Goal: Task Accomplishment & Management: Complete application form

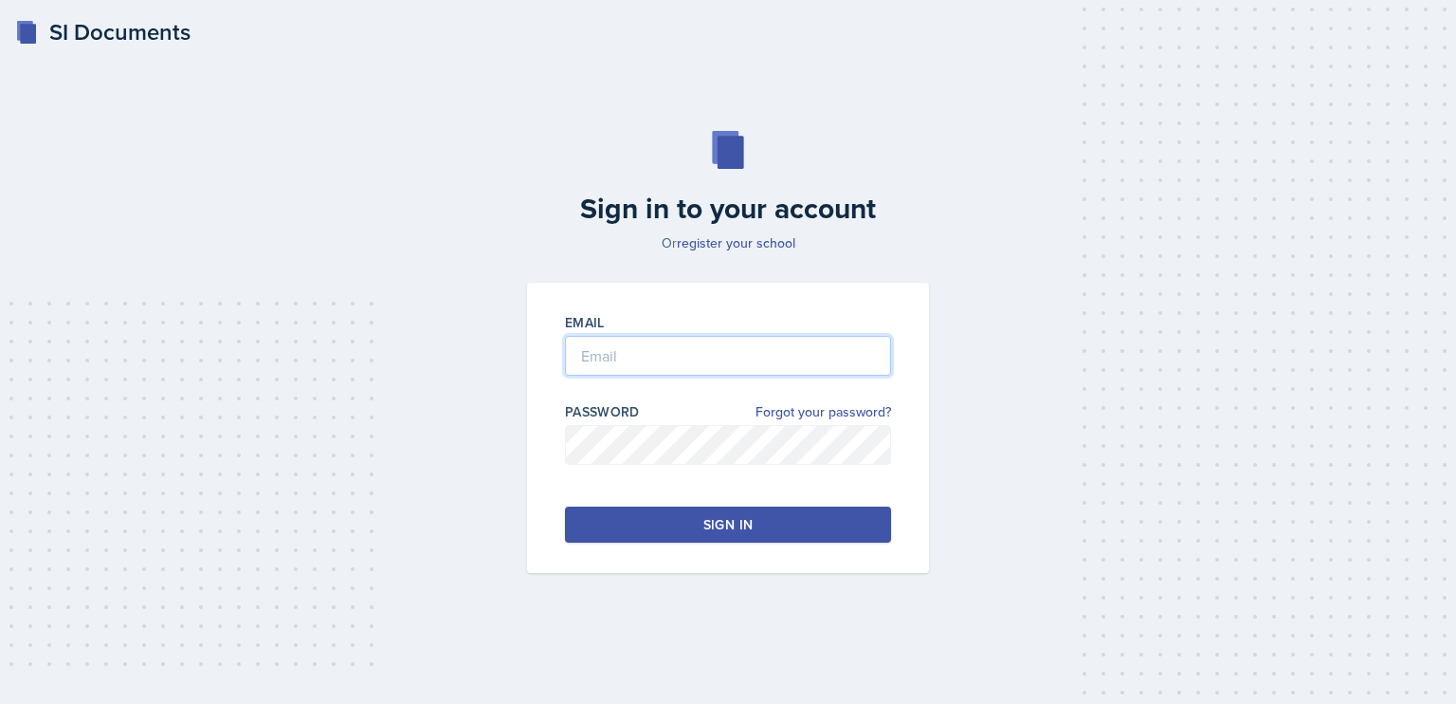
click at [628, 339] on input "email" at bounding box center [728, 356] width 326 height 40
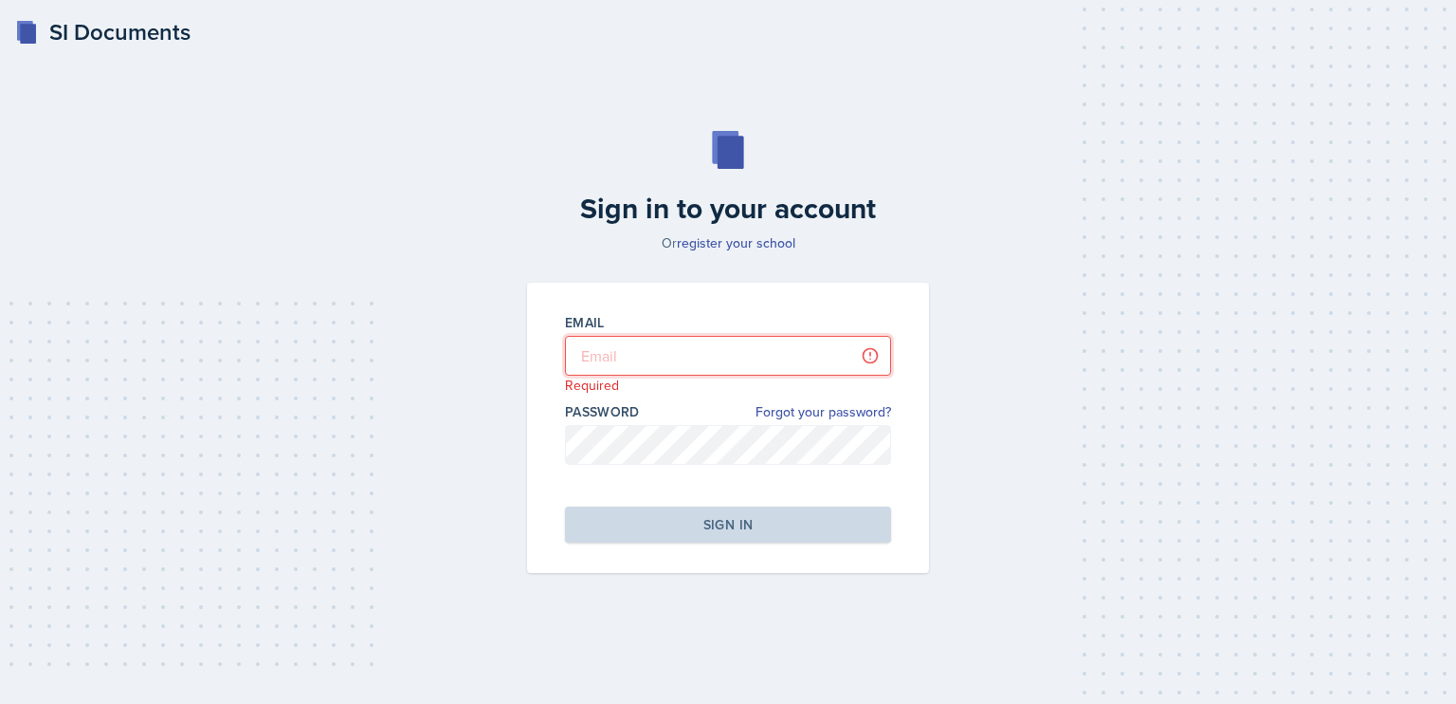
type input "[PERSON_NAME][EMAIL_ADDRESS][DOMAIN_NAME]"
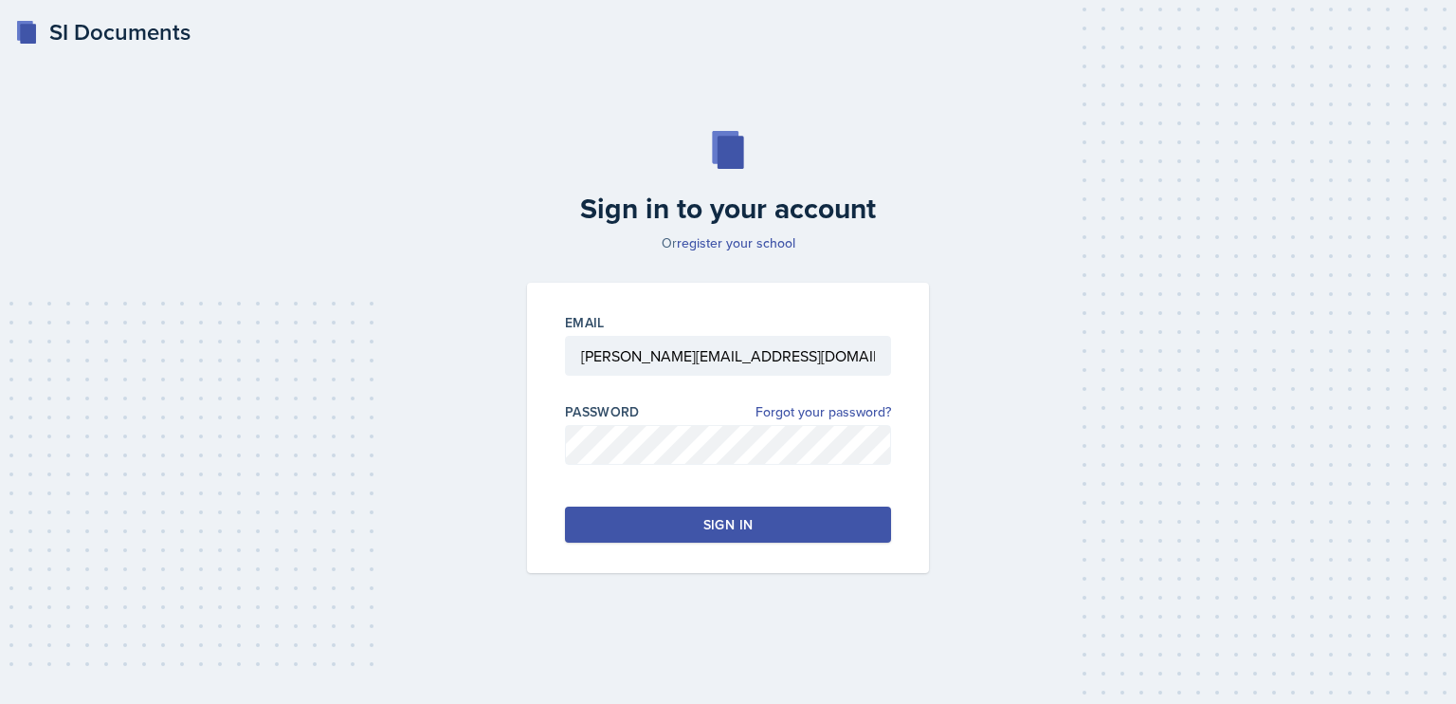
click at [736, 545] on div "Email [PERSON_NAME][EMAIL_ADDRESS][DOMAIN_NAME] Password Forgot your password? …" at bounding box center [728, 428] width 402 height 290
click at [733, 530] on div "Sign in" at bounding box center [728, 524] width 49 height 19
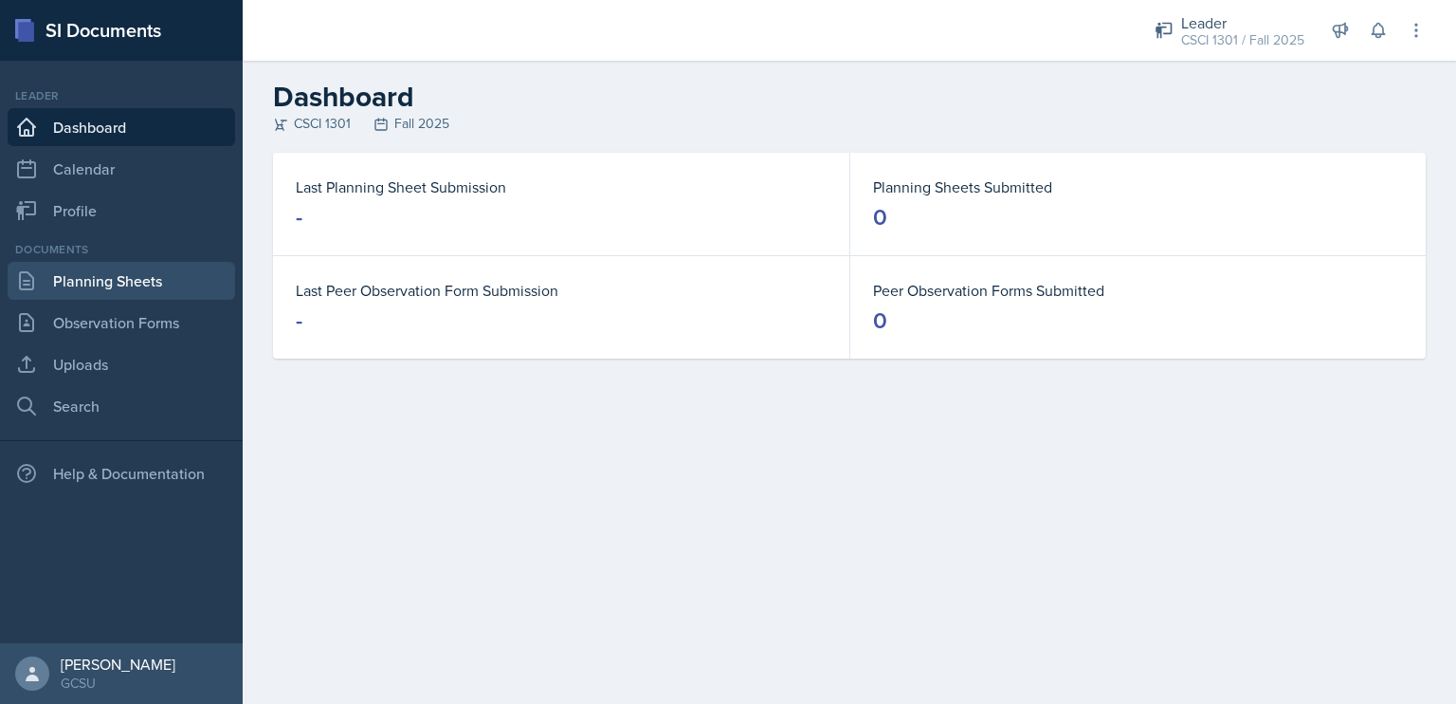
click at [100, 277] on link "Planning Sheets" at bounding box center [122, 281] width 228 height 38
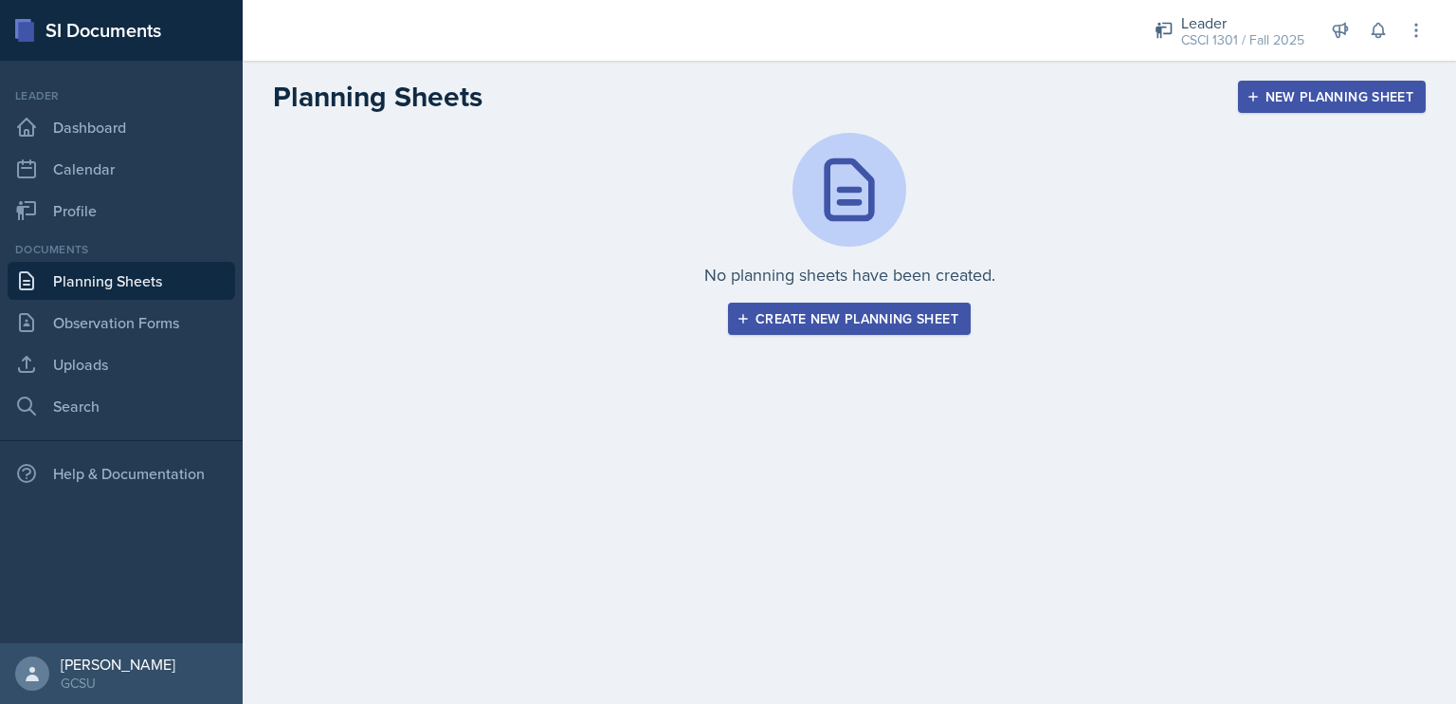
click at [893, 313] on div "Create new planning sheet" at bounding box center [850, 318] width 218 height 15
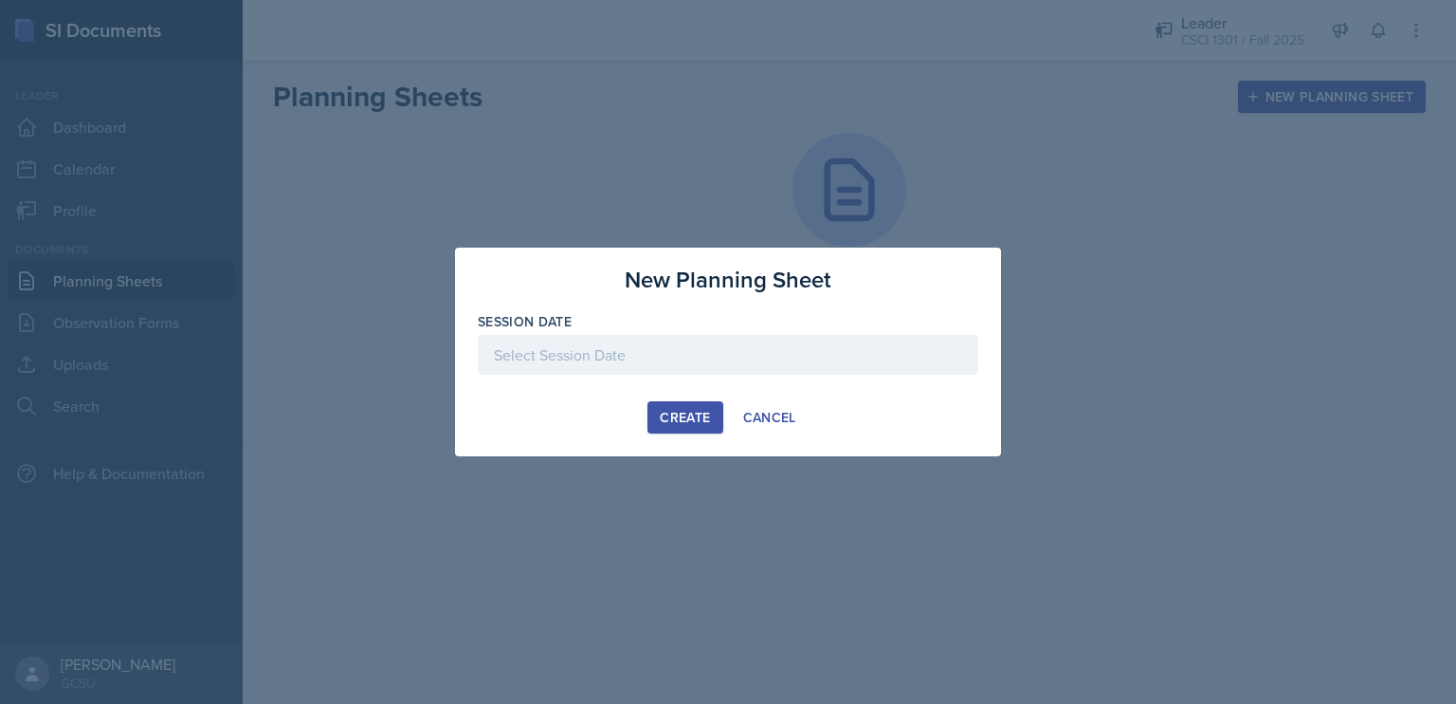
click at [826, 359] on div at bounding box center [728, 355] width 501 height 40
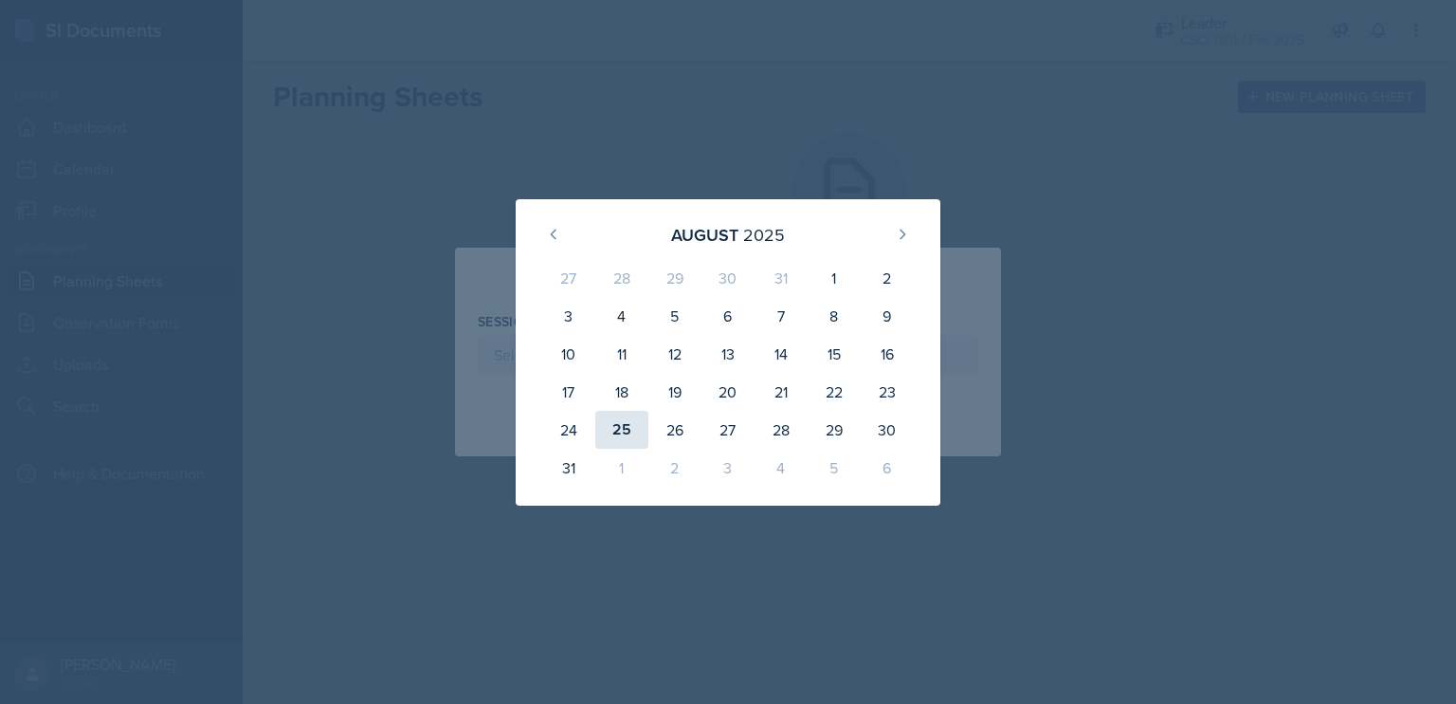
click at [622, 431] on div "25" at bounding box center [621, 430] width 53 height 38
type input "[DATE]"
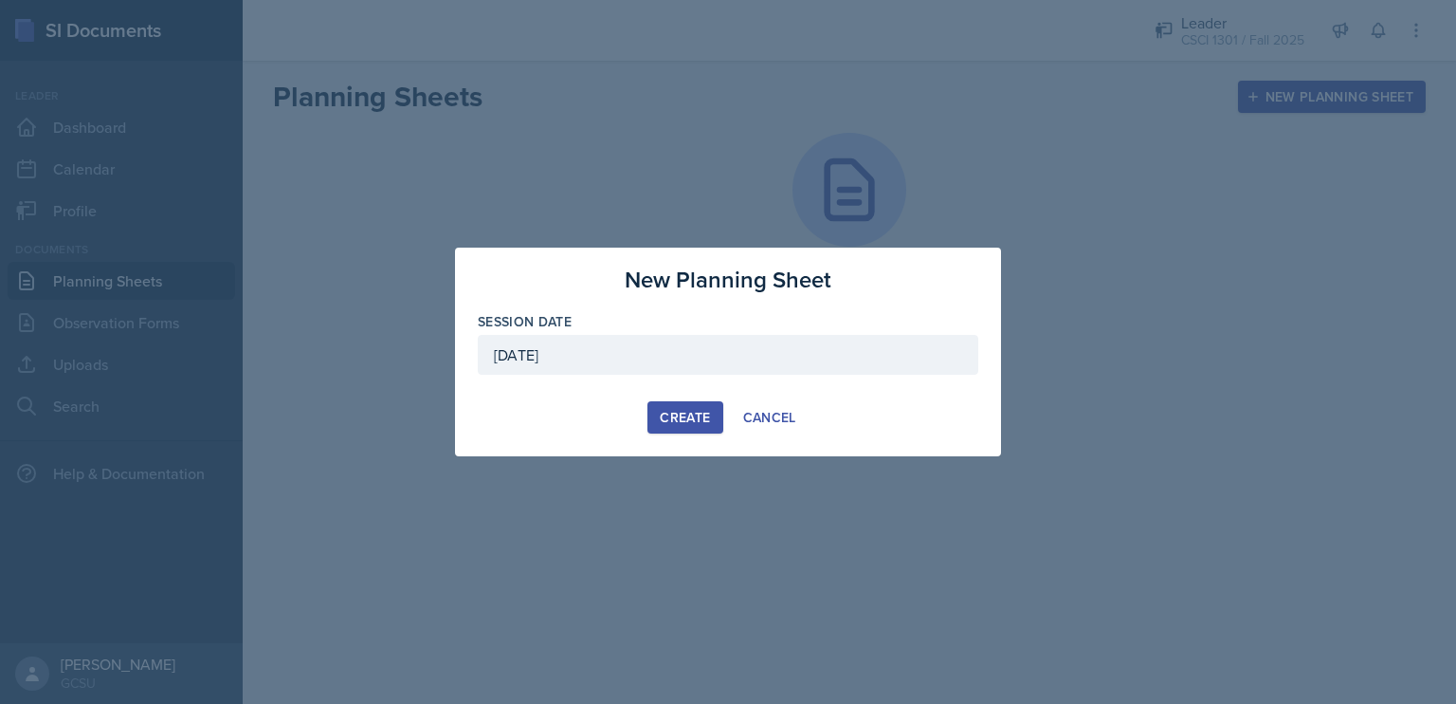
click at [676, 428] on button "Create" at bounding box center [685, 417] width 75 height 32
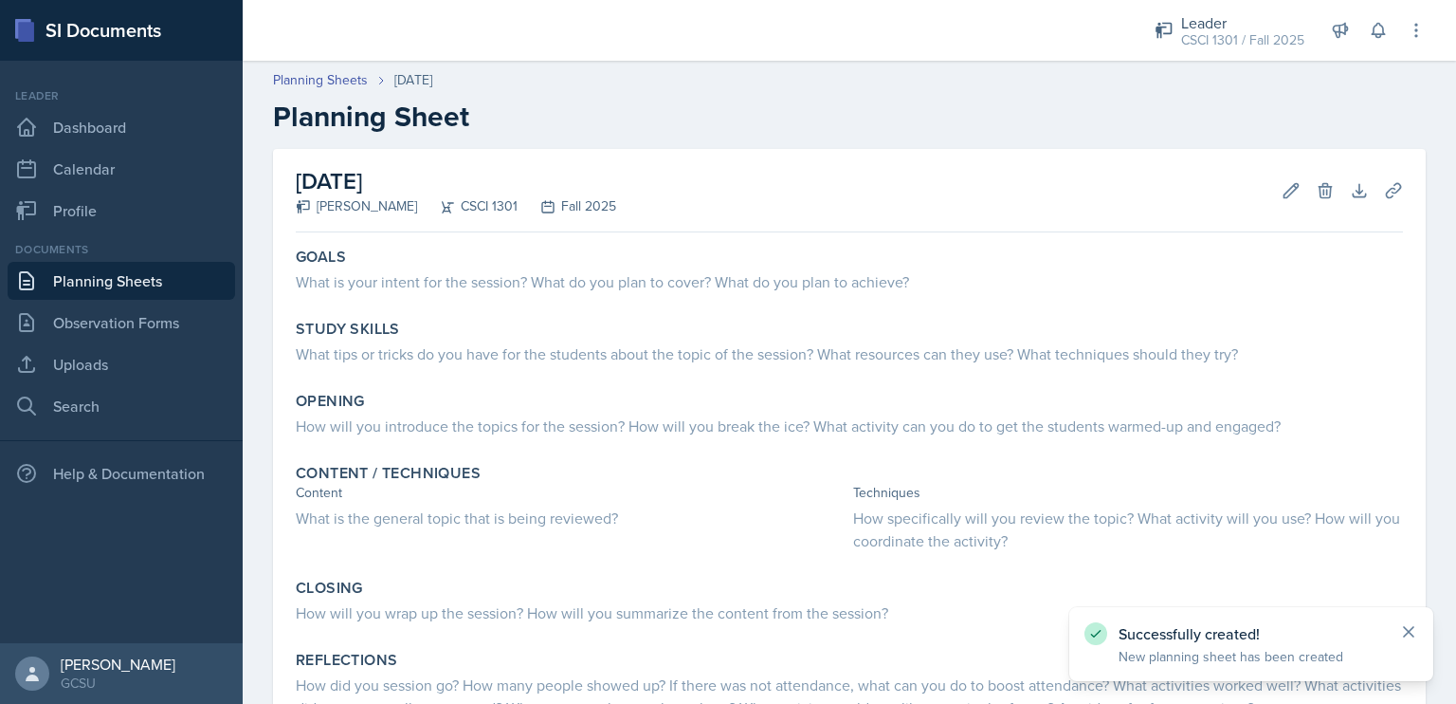
click at [1415, 633] on icon at bounding box center [1409, 631] width 19 height 19
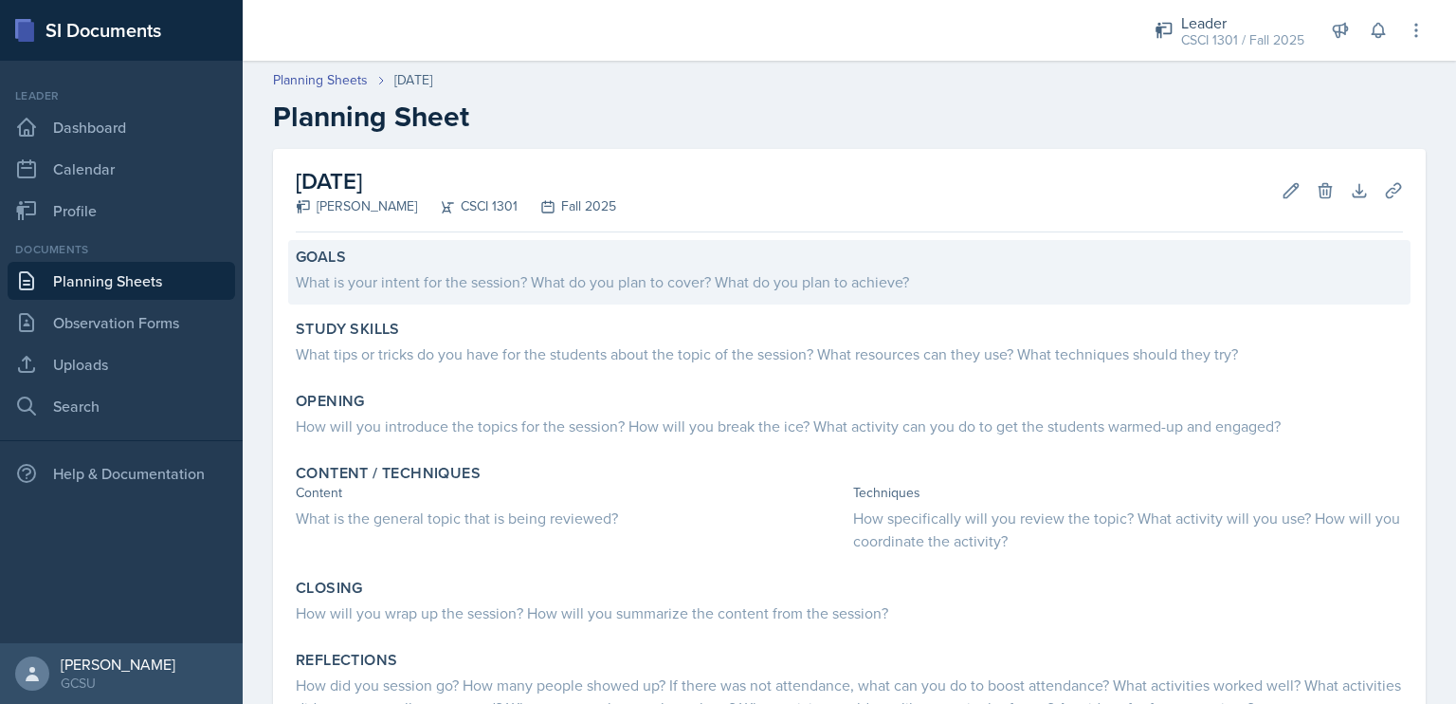
click at [750, 289] on div "What is your intent for the session? What do you plan to cover? What do you pla…" at bounding box center [850, 281] width 1108 height 23
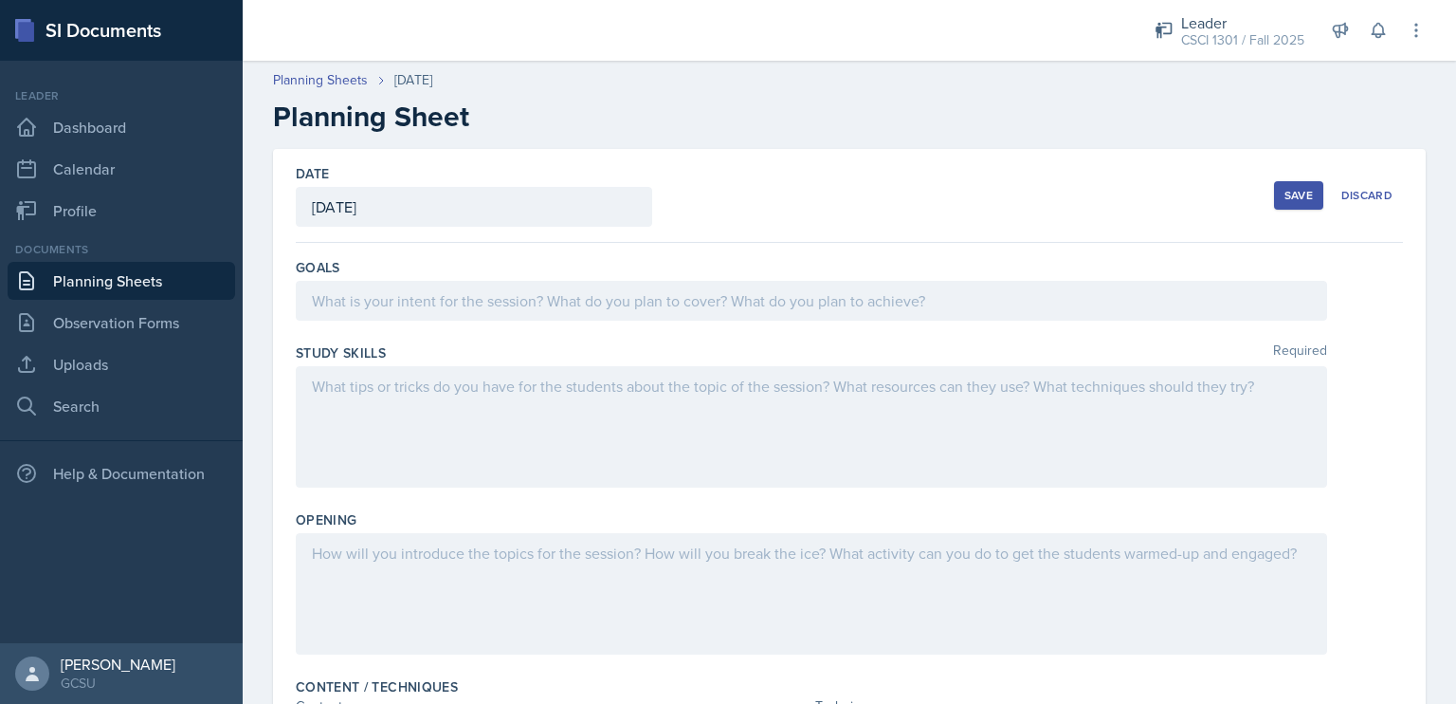
click at [761, 314] on div at bounding box center [812, 301] width 1032 height 40
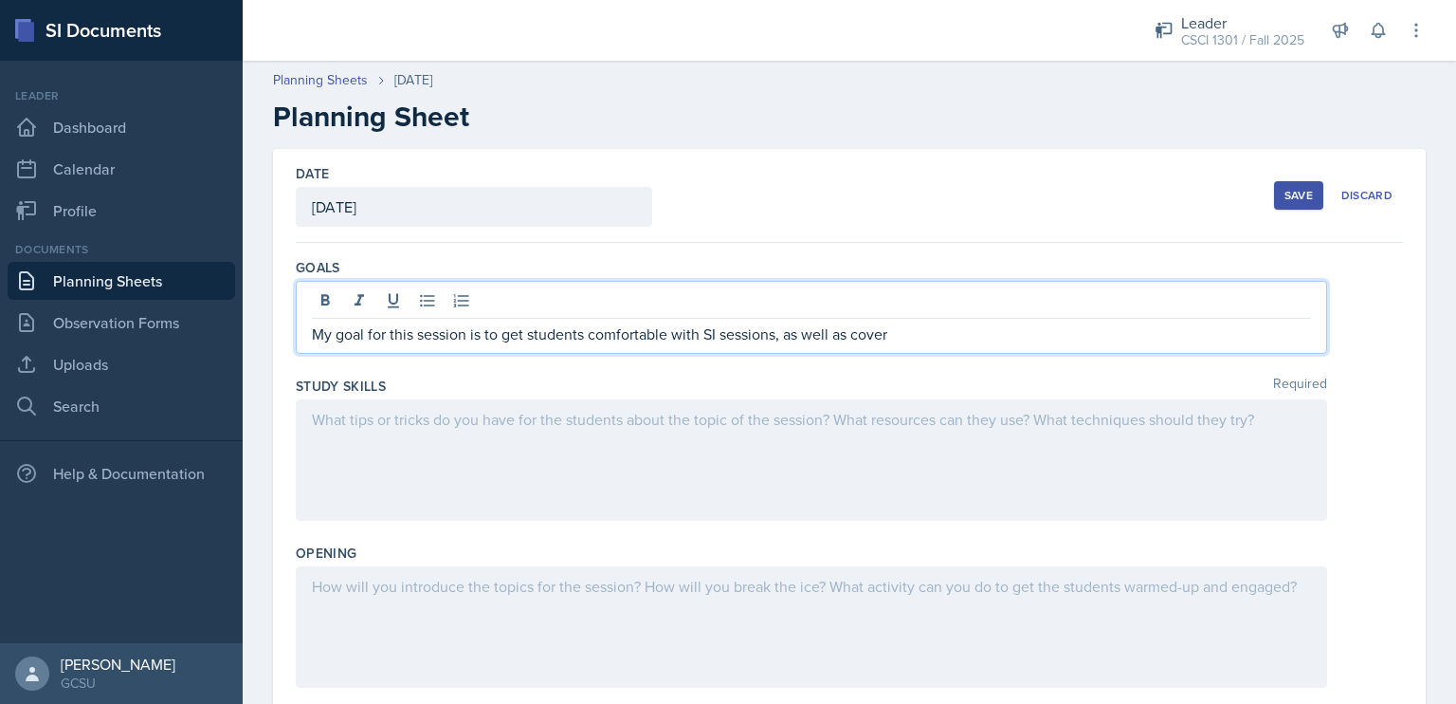
click at [922, 309] on div "My goal for this session is to get students comfortable with SI sessions, as we…" at bounding box center [812, 317] width 1032 height 73
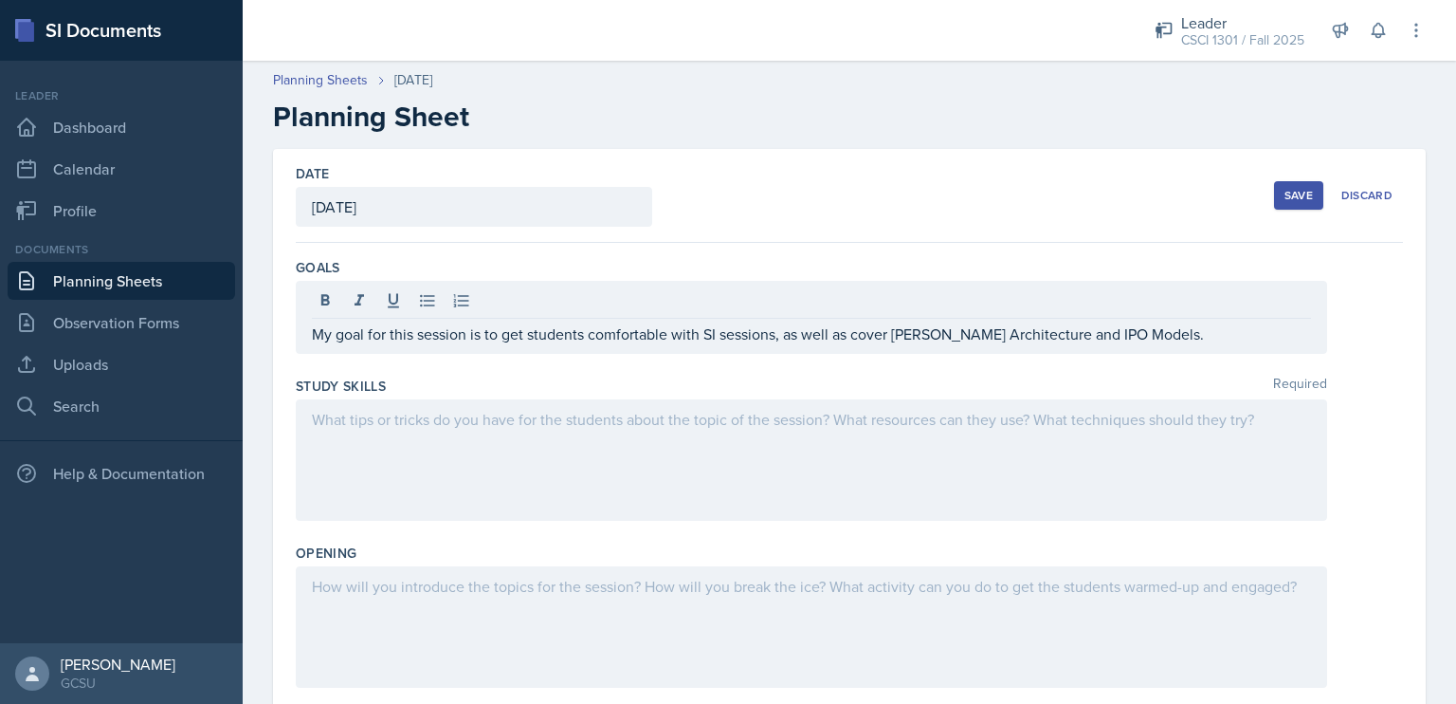
click at [1398, 545] on div "Date [DATE] [DATE] 27 28 29 30 31 1 2 3 4 5 6 7 8 9 10 11 12 13 14 15 16 17 18 …" at bounding box center [849, 712] width 1153 height 1126
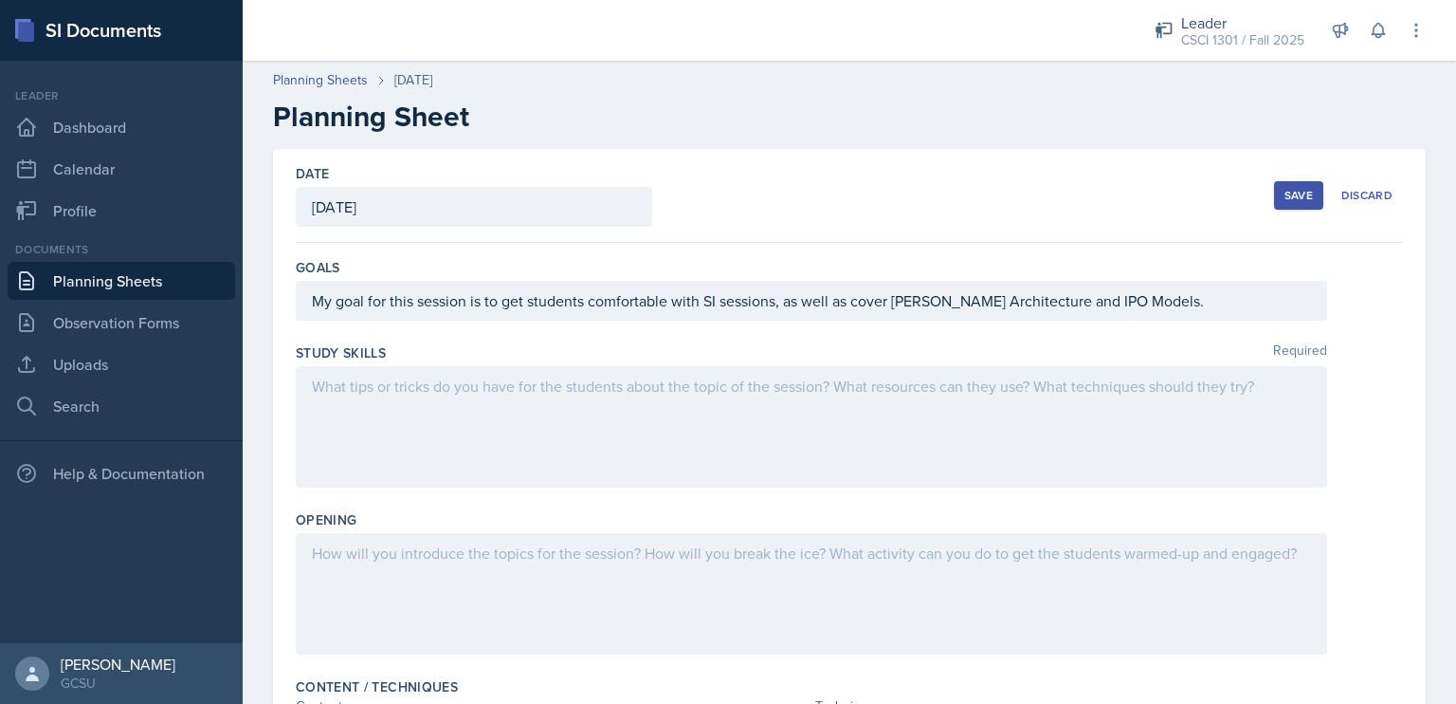
click at [1170, 420] on div at bounding box center [812, 426] width 1032 height 121
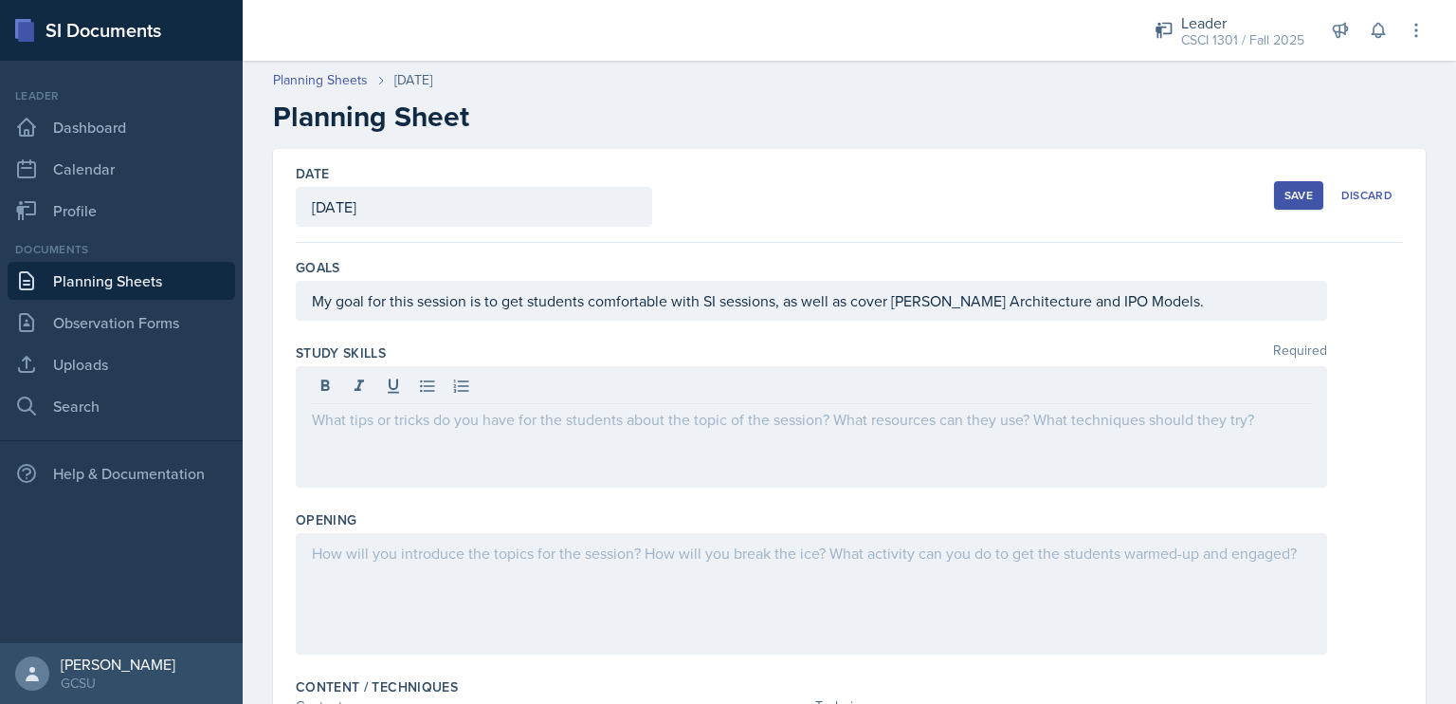
click at [1339, 366] on div at bounding box center [850, 426] width 1108 height 121
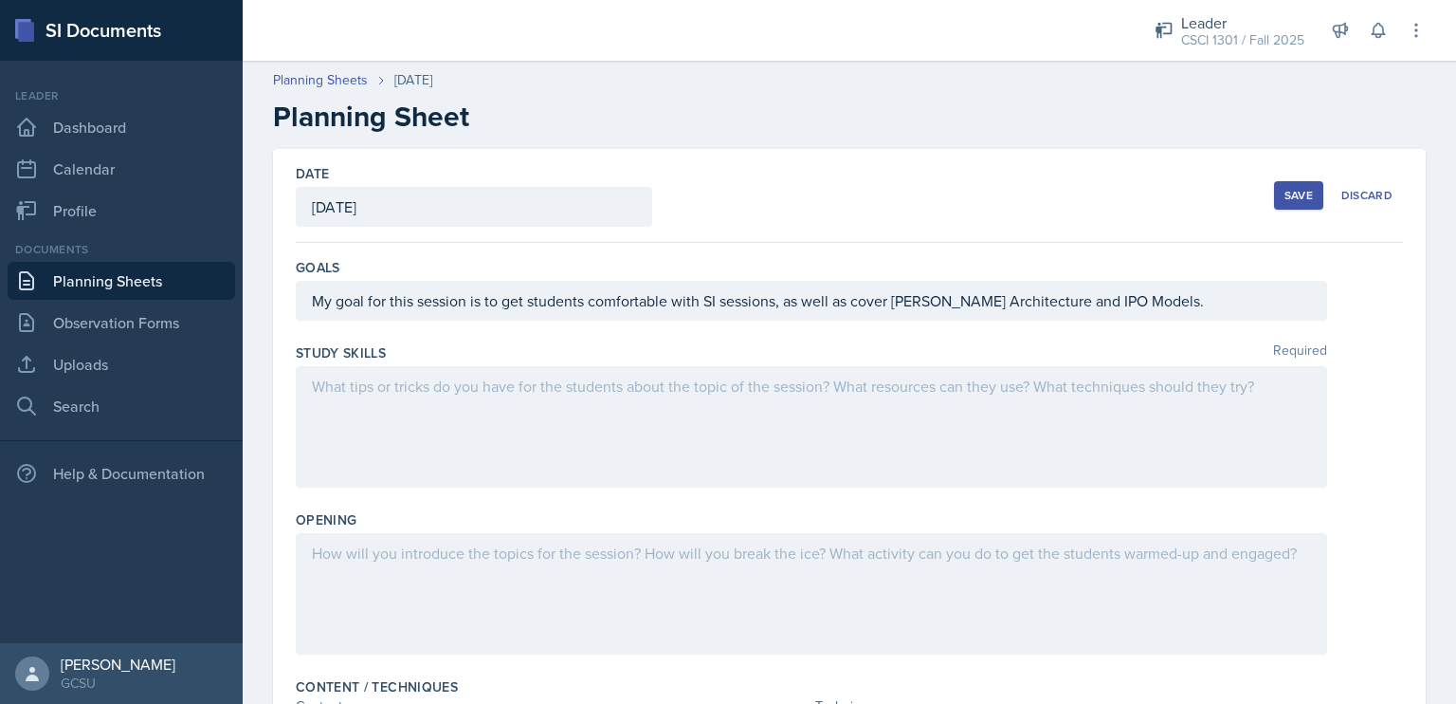
click at [1130, 382] on div at bounding box center [812, 426] width 1032 height 121
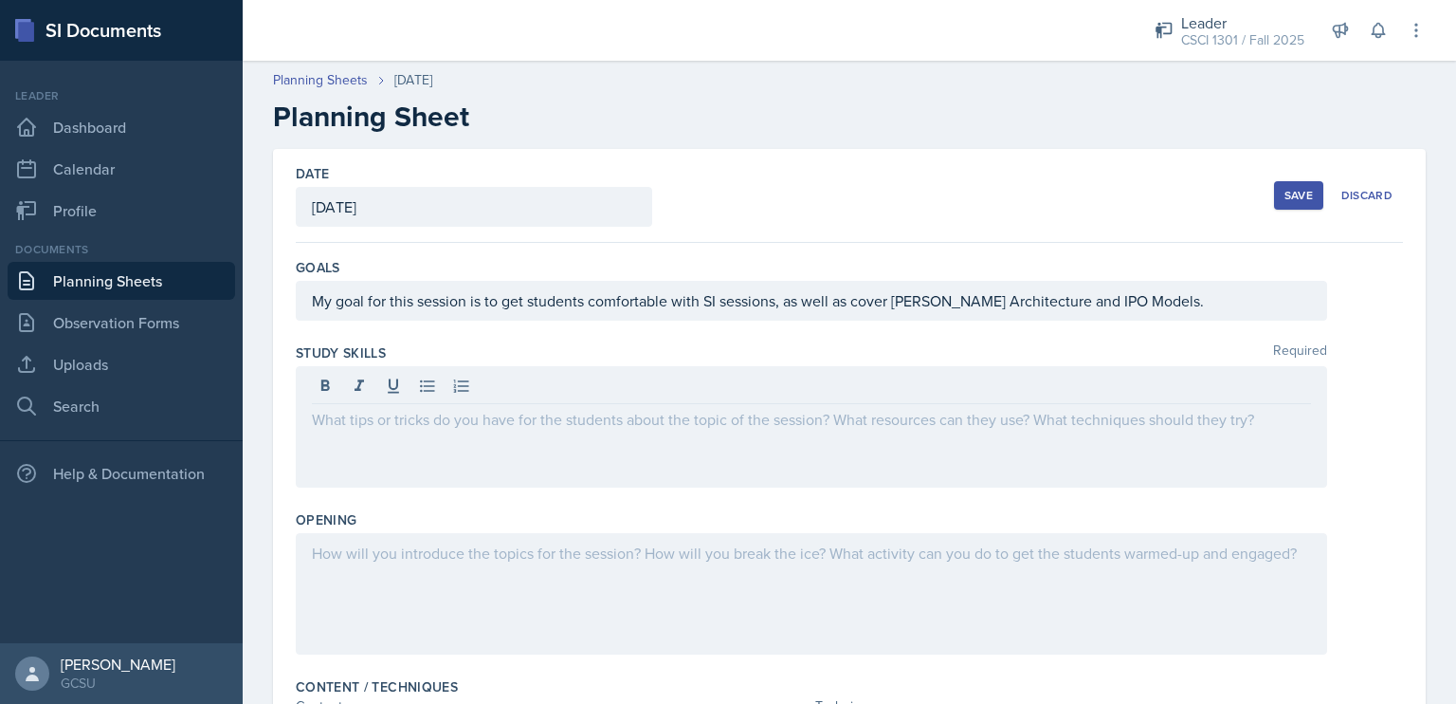
click at [909, 340] on div "Study Skills Required" at bounding box center [850, 419] width 1108 height 167
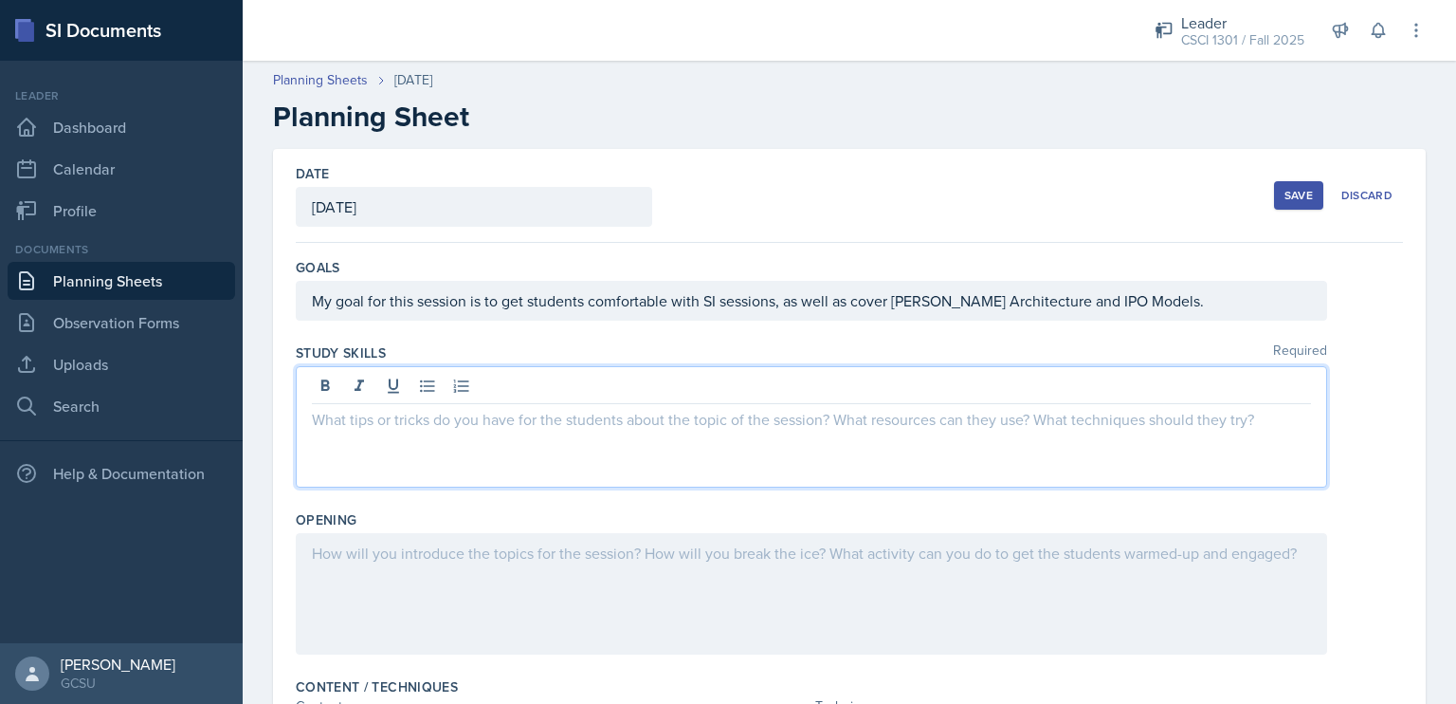
click at [886, 388] on div at bounding box center [812, 426] width 1032 height 121
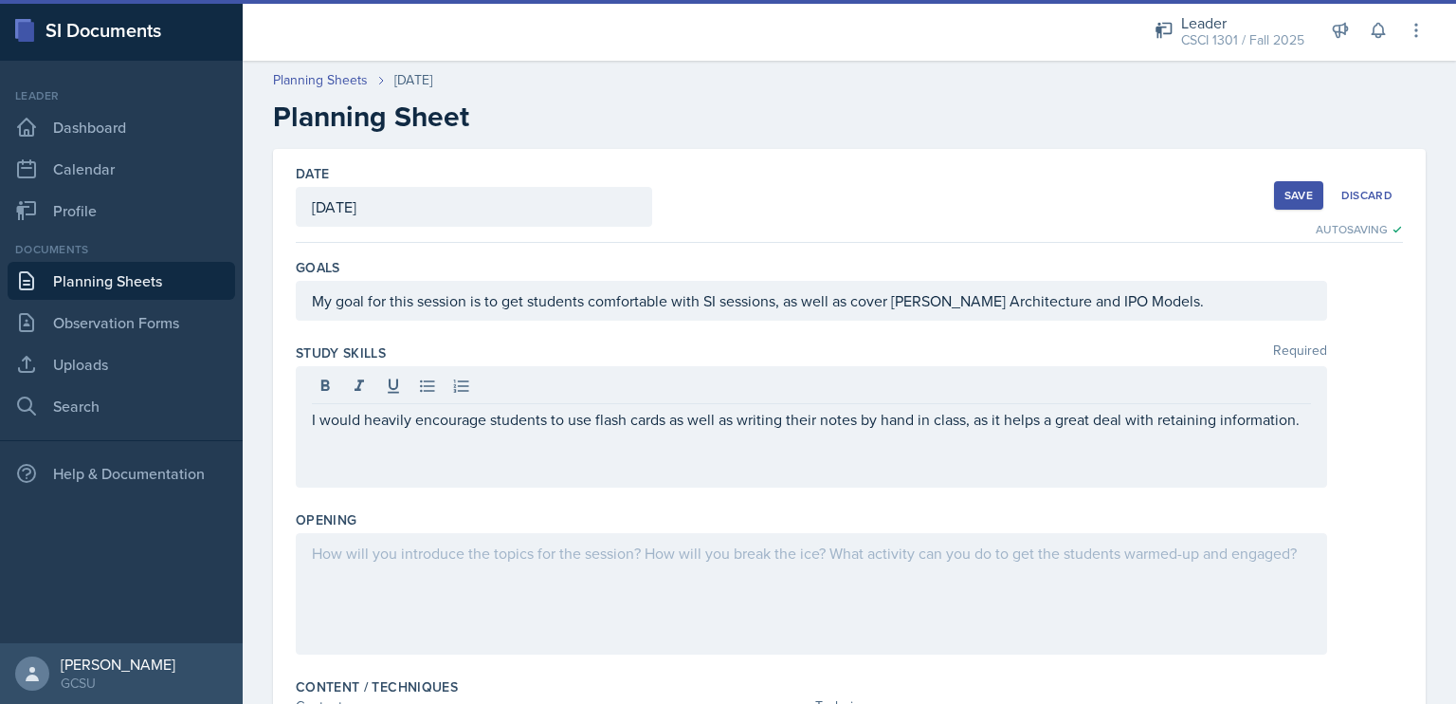
click at [1419, 515] on div "Date [DATE] [DATE] 27 28 29 30 31 1 2 3 4 5 6 7 8 9 10 11 12 13 14 15 16 17 18 …" at bounding box center [850, 718] width 1214 height 1138
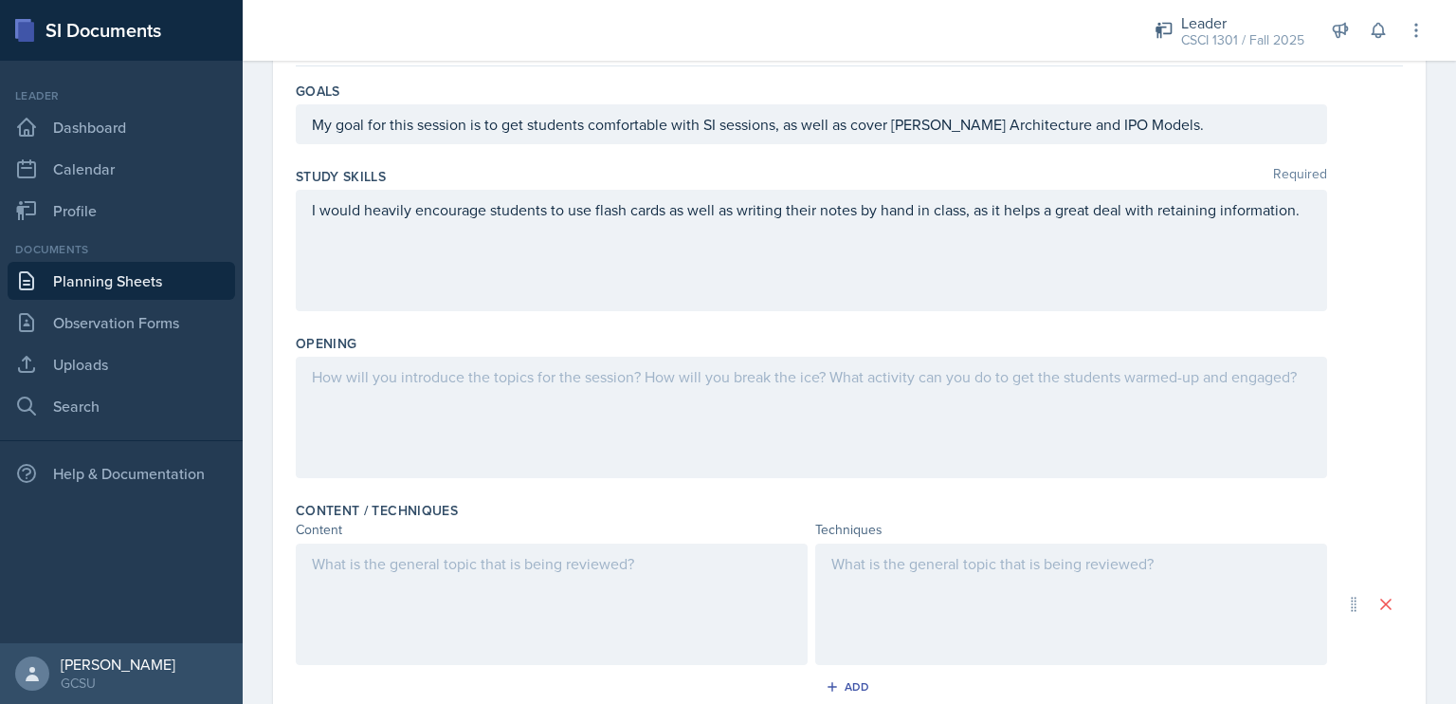
scroll to position [177, 0]
click at [1365, 493] on div "Content / Techniques Content Techniques Add" at bounding box center [850, 603] width 1108 height 223
click at [1353, 519] on div "Content Techniques" at bounding box center [850, 529] width 1108 height 20
click at [631, 388] on div at bounding box center [812, 416] width 1032 height 121
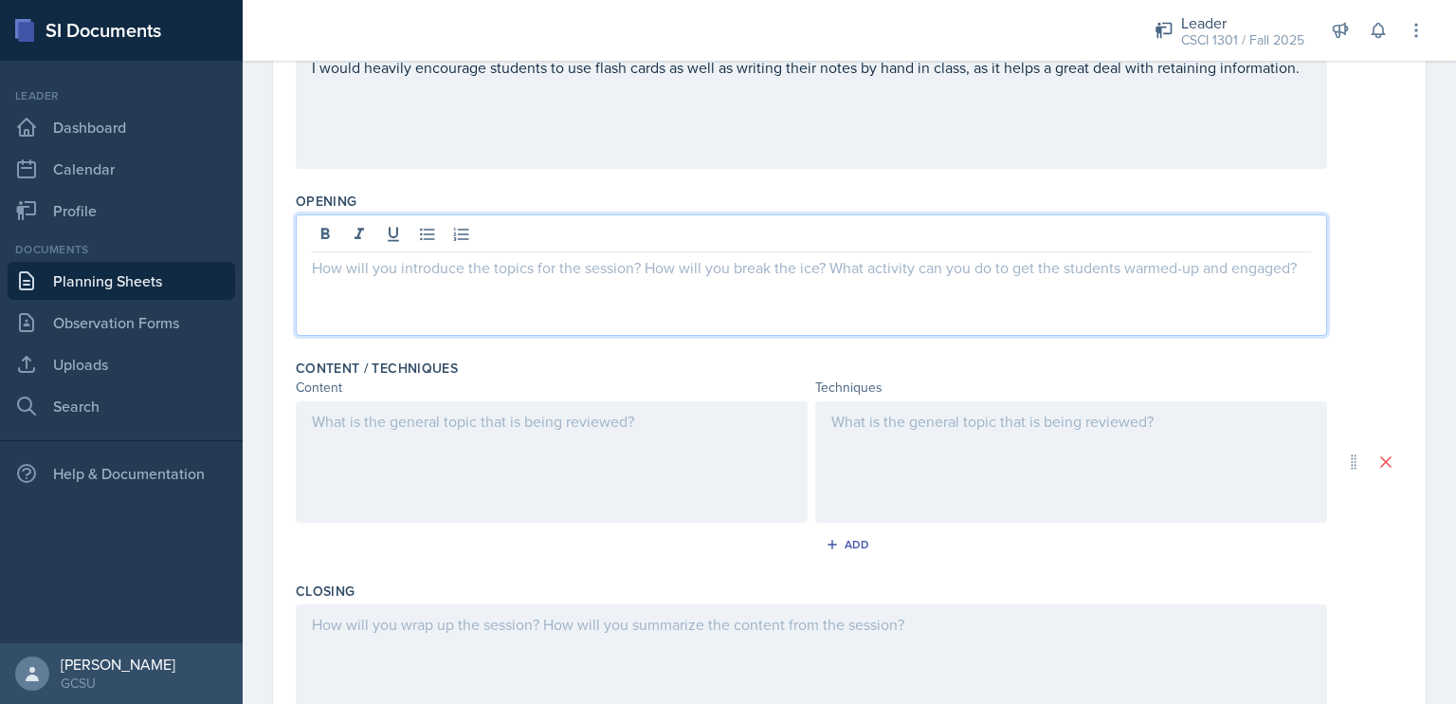
scroll to position [326, 0]
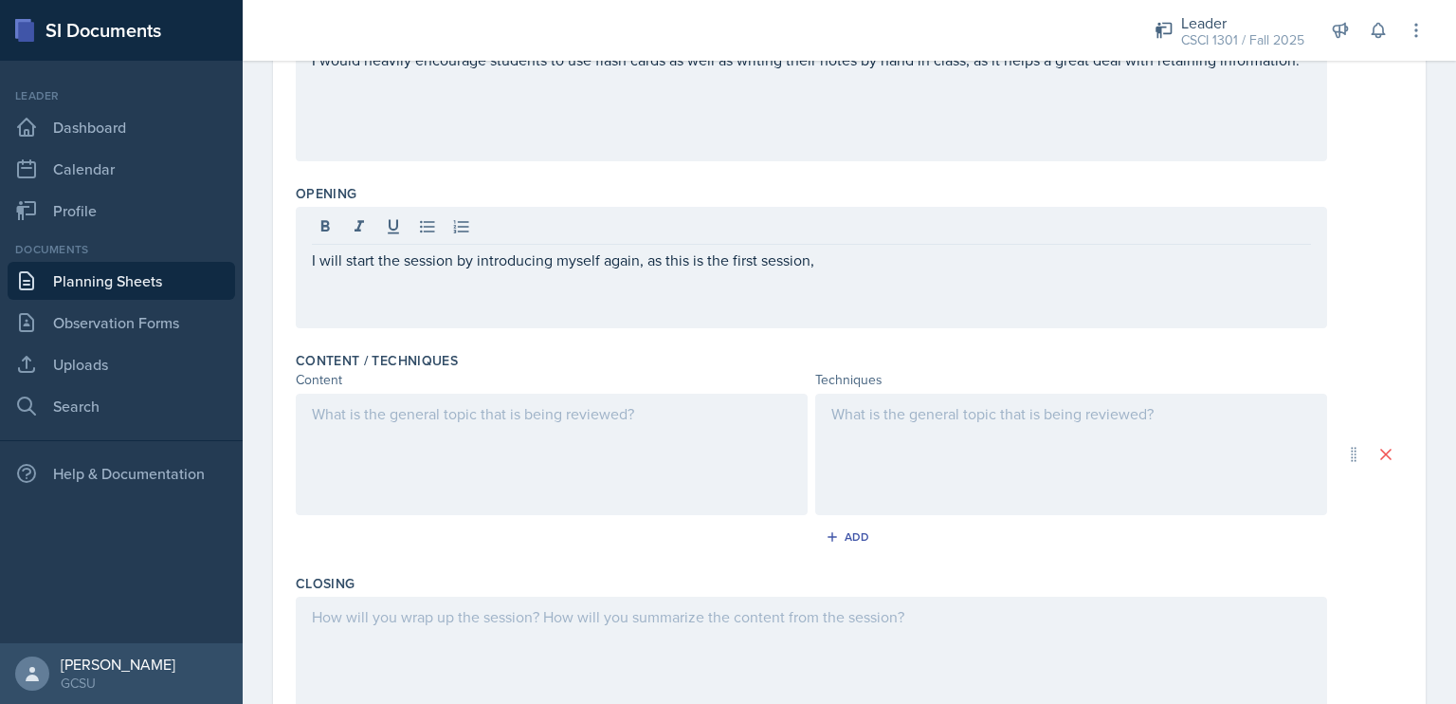
click at [1318, 596] on div at bounding box center [850, 656] width 1108 height 121
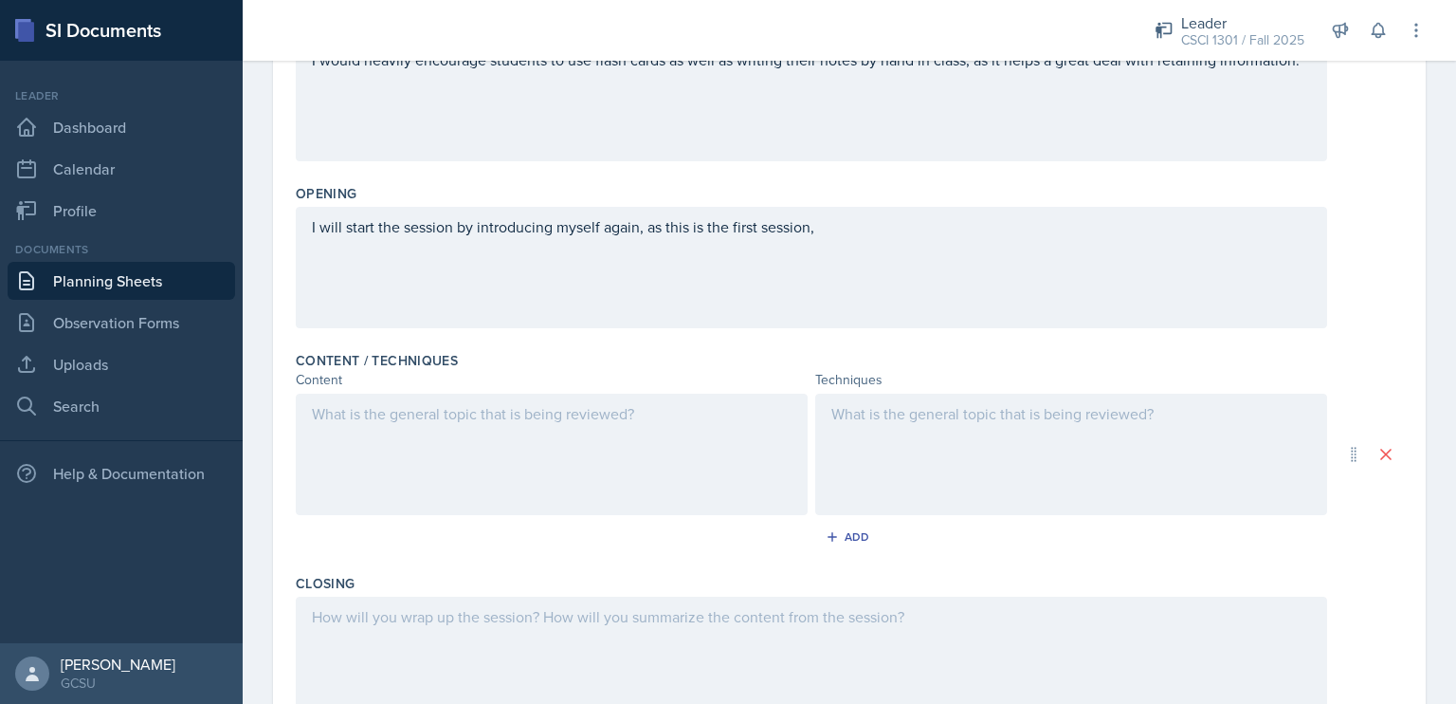
click at [688, 443] on div at bounding box center [552, 454] width 512 height 121
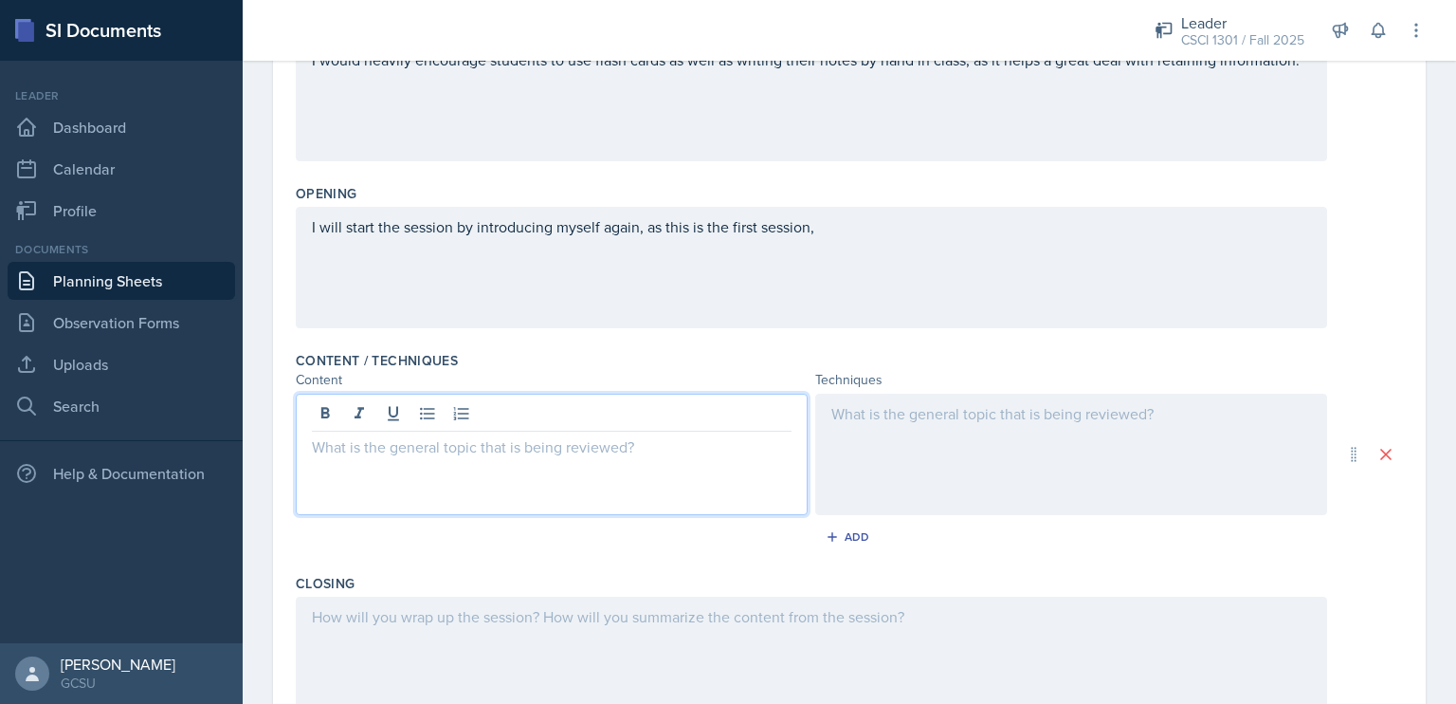
scroll to position [358, 0]
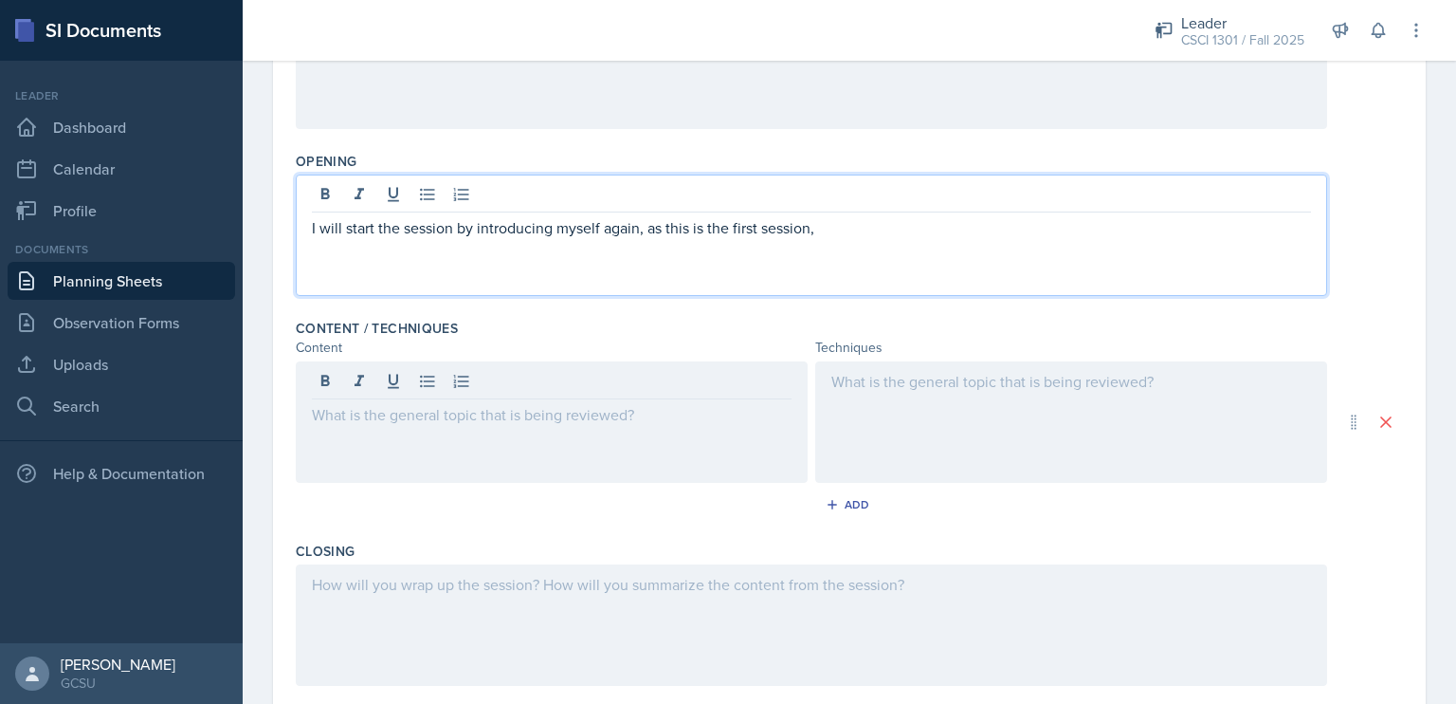
click at [869, 199] on div "I will start the session by introducing myself again, as this is the first sess…" at bounding box center [812, 234] width 1032 height 121
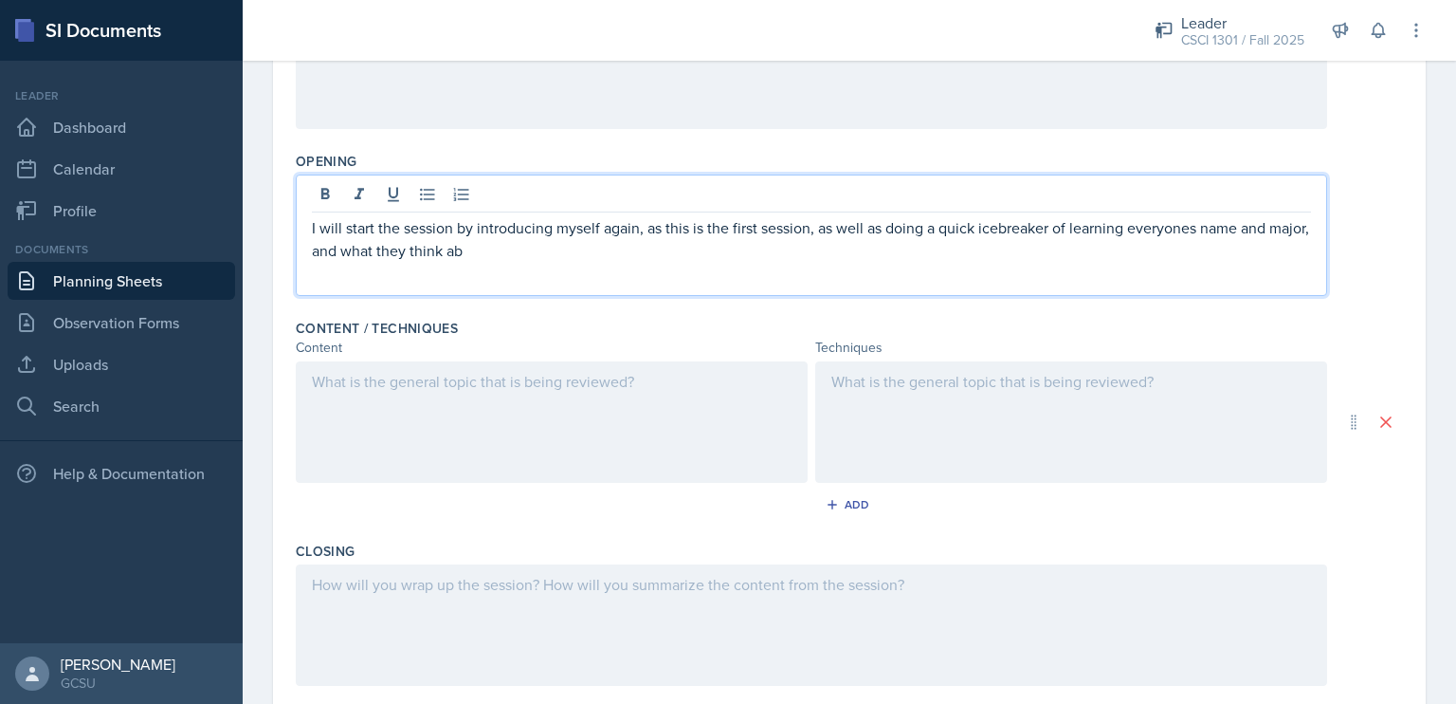
click at [815, 228] on p "I will start the session by introducing myself again, as this is the first sess…" at bounding box center [811, 239] width 999 height 46
click at [642, 225] on p "I will start the session by introducing myself again, as this is the first sess…" at bounding box center [811, 239] width 999 height 46
click at [824, 226] on p "I will start the session by introducing myself again as this is the first sessi…" at bounding box center [811, 239] width 999 height 46
drag, startPoint x: 878, startPoint y: 230, endPoint x: 815, endPoint y: 231, distance: 62.6
click at [815, 231] on p "I will start the session by introducing myself again as this is the first sessi…" at bounding box center [811, 239] width 999 height 46
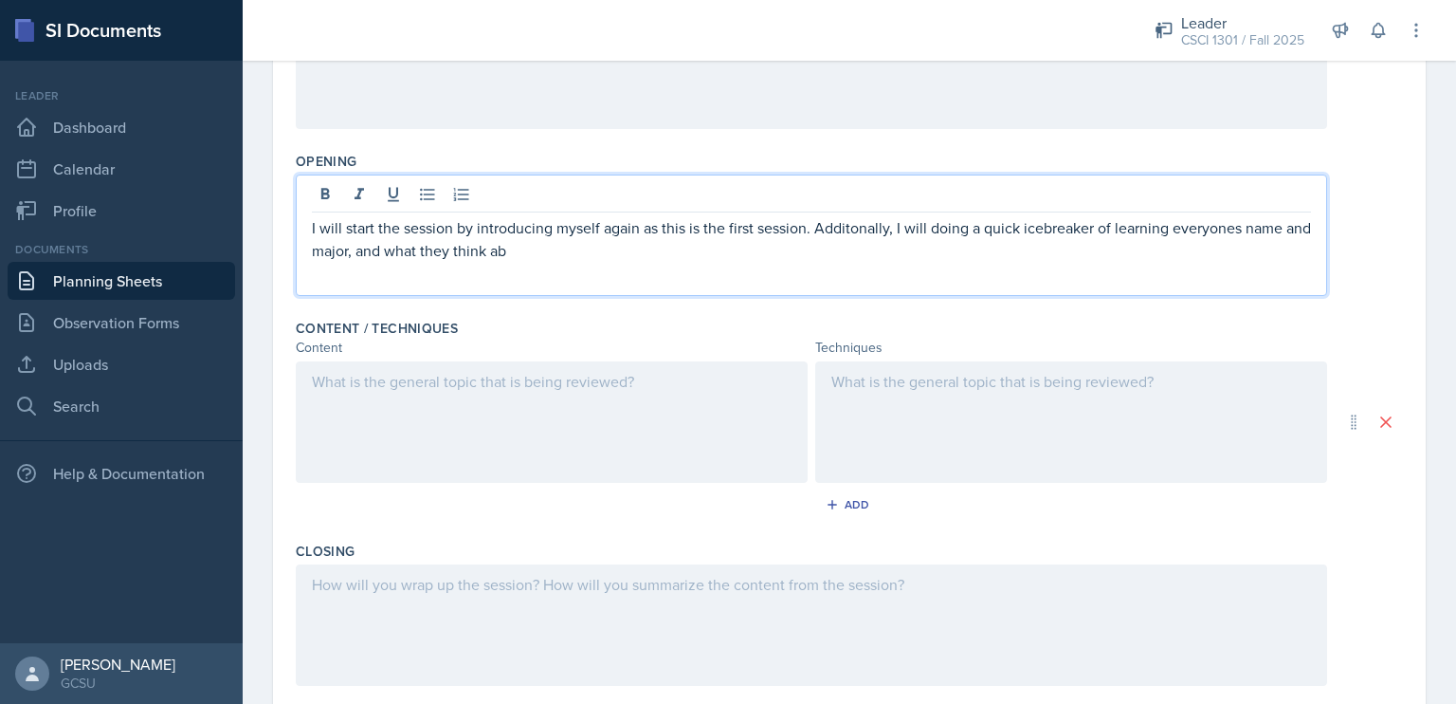
click at [832, 231] on p "I will start the session by introducing myself again as this is the first sessi…" at bounding box center [811, 239] width 999 height 46
click at [1203, 234] on p "I will start the session by introducing myself again as this is the first sessi…" at bounding box center [811, 239] width 999 height 46
click at [1238, 230] on p "I will start the session by introducing myself again as this is the first sessi…" at bounding box center [811, 239] width 999 height 46
click at [571, 242] on p "I will start the session by introducing myself again as this is the first sessi…" at bounding box center [811, 239] width 999 height 46
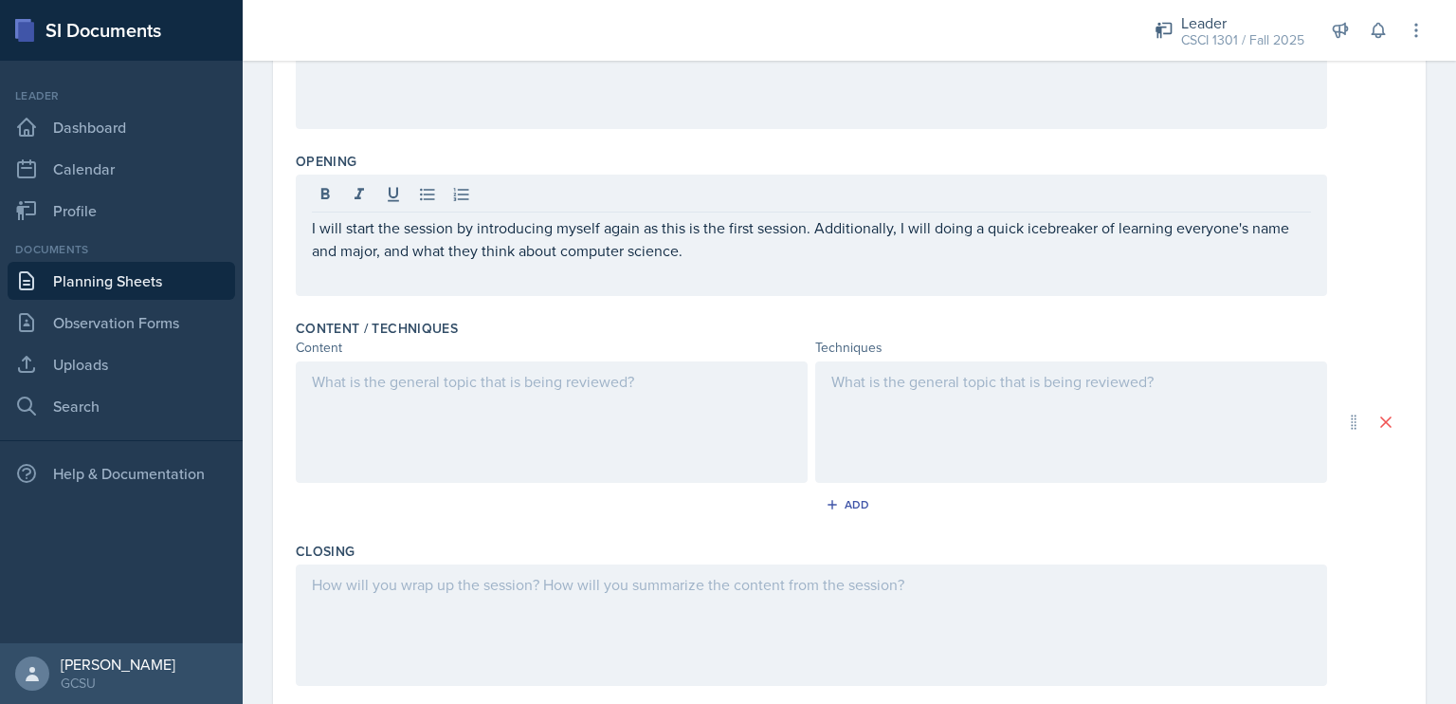
click at [1334, 588] on div at bounding box center [850, 624] width 1108 height 121
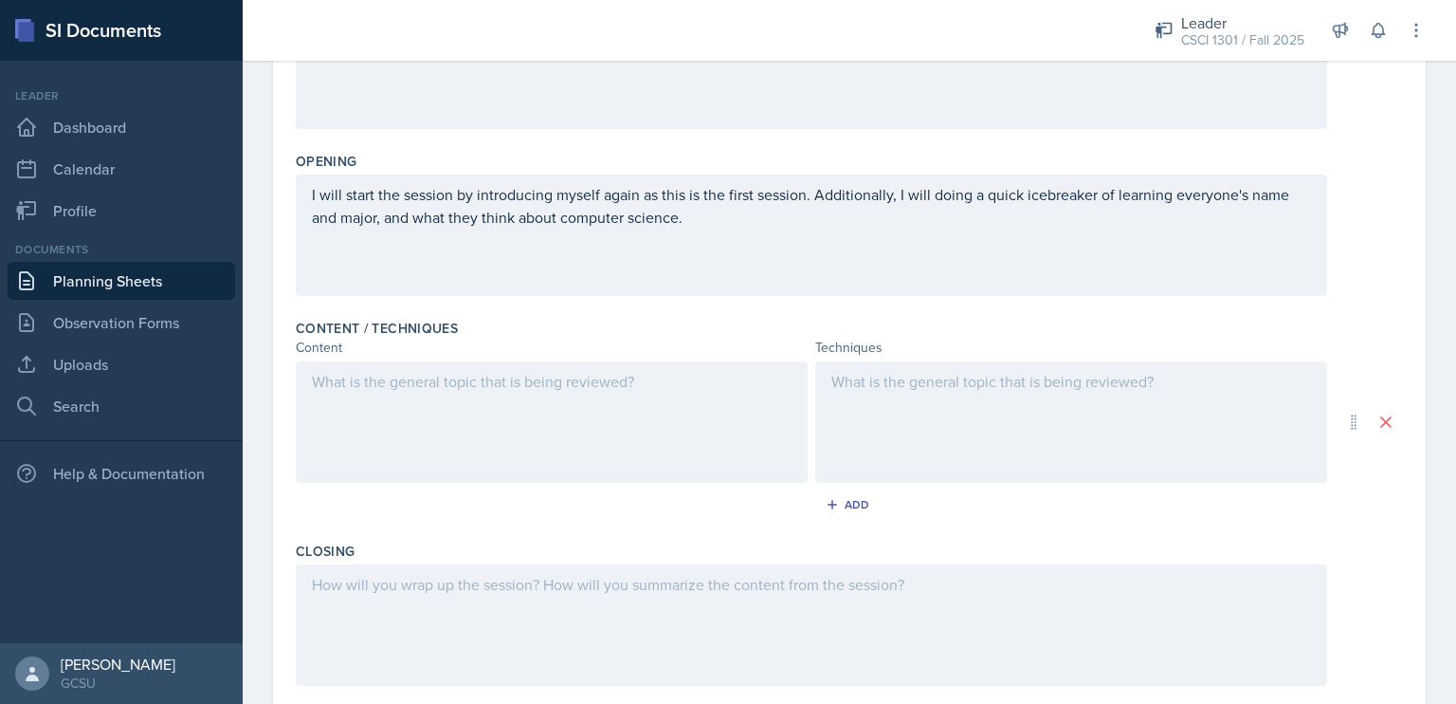
click at [1365, 553] on div "Closing" at bounding box center [850, 550] width 1108 height 19
click at [705, 408] on div at bounding box center [552, 421] width 512 height 121
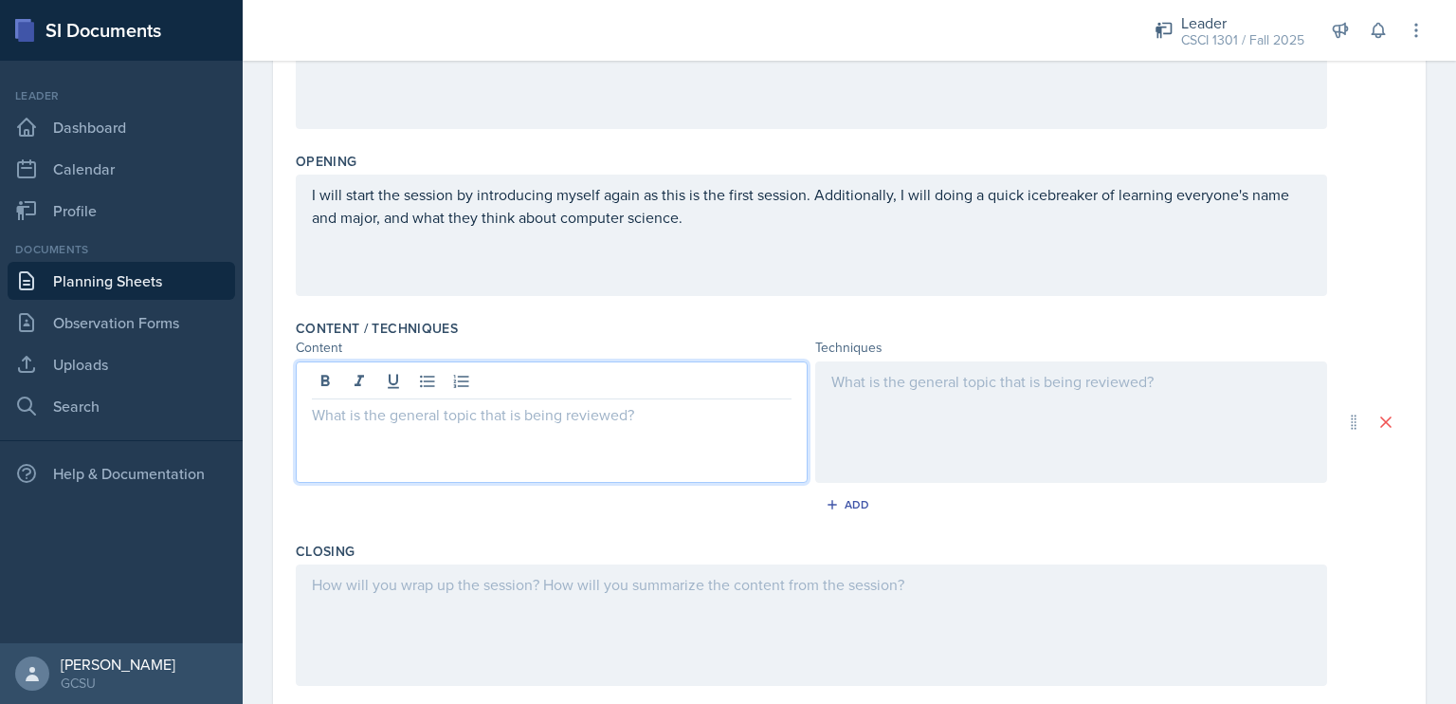
scroll to position [391, 0]
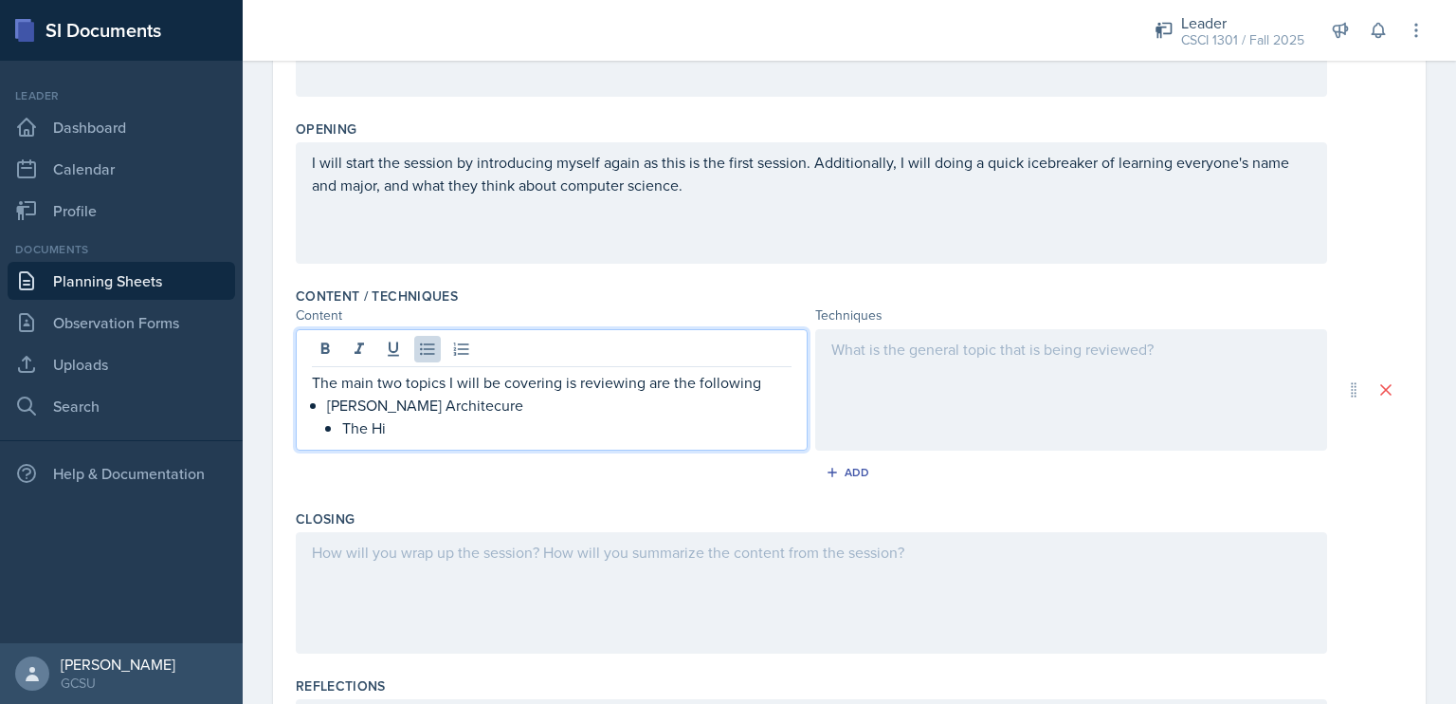
click at [482, 400] on p "[PERSON_NAME] Architecure" at bounding box center [559, 405] width 465 height 23
click at [429, 430] on p "The Hi" at bounding box center [566, 427] width 449 height 23
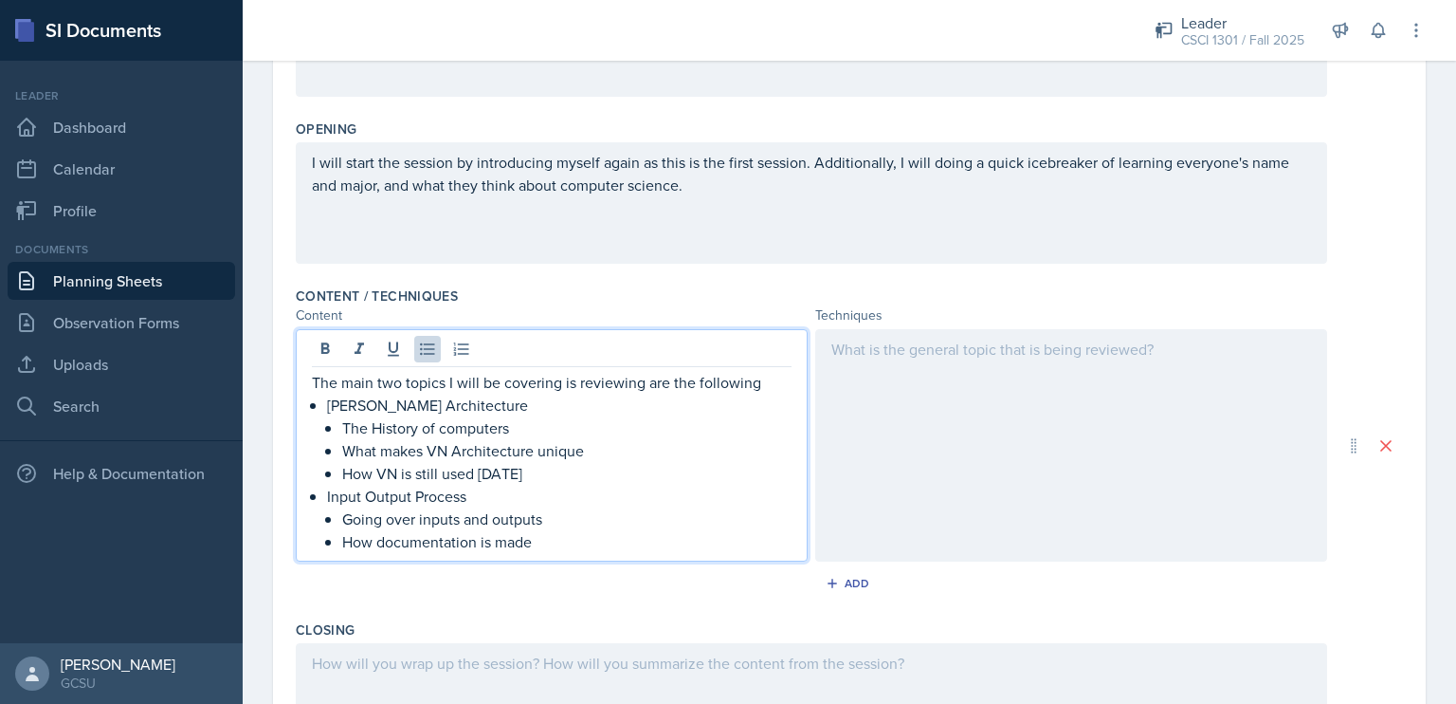
click at [877, 365] on div at bounding box center [1071, 445] width 512 height 232
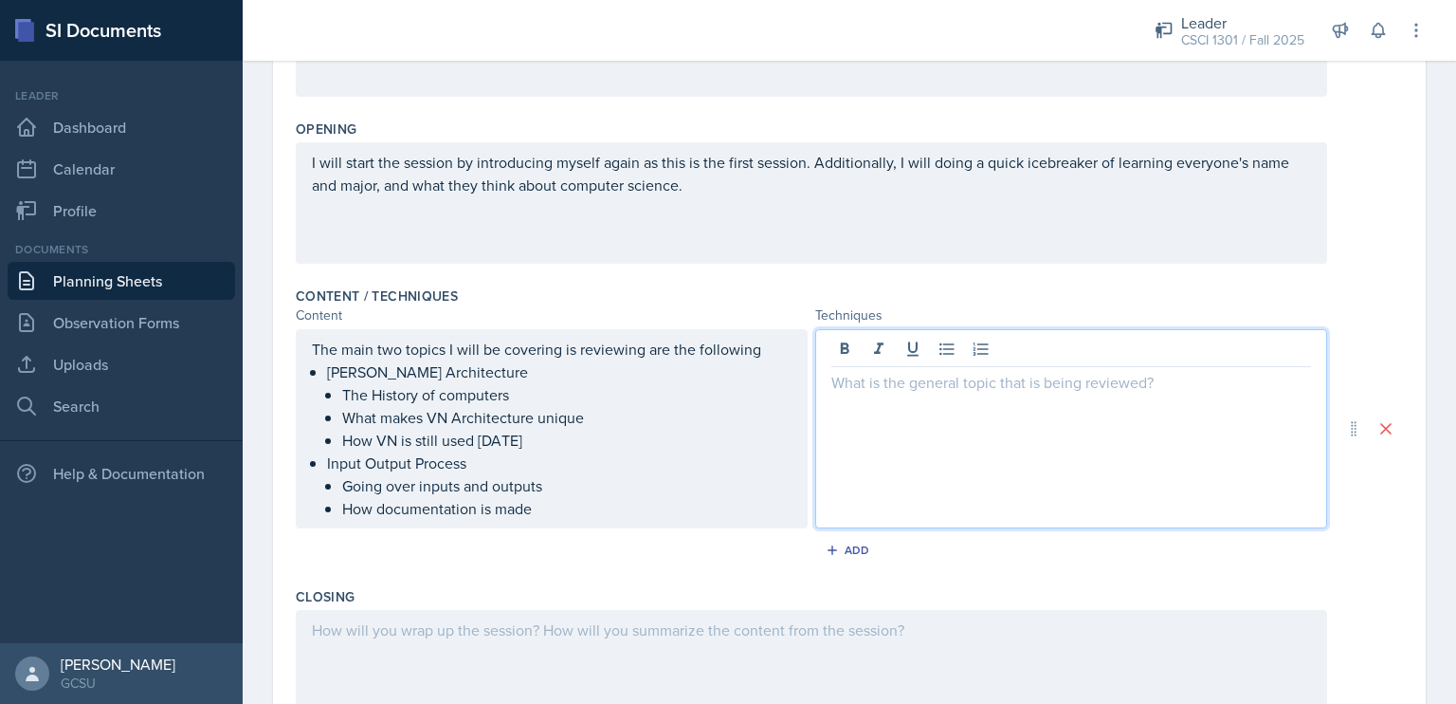
scroll to position [424, 0]
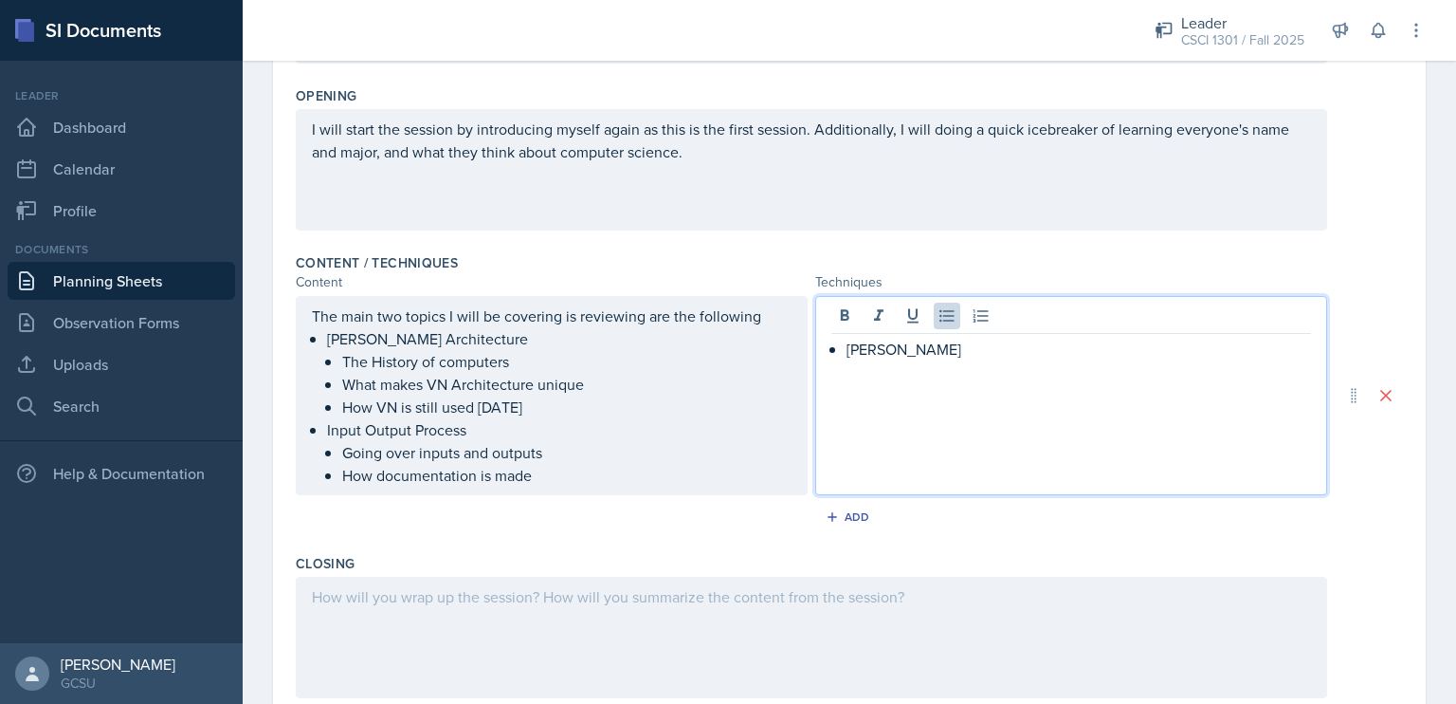
click at [872, 367] on p at bounding box center [1079, 371] width 465 height 23
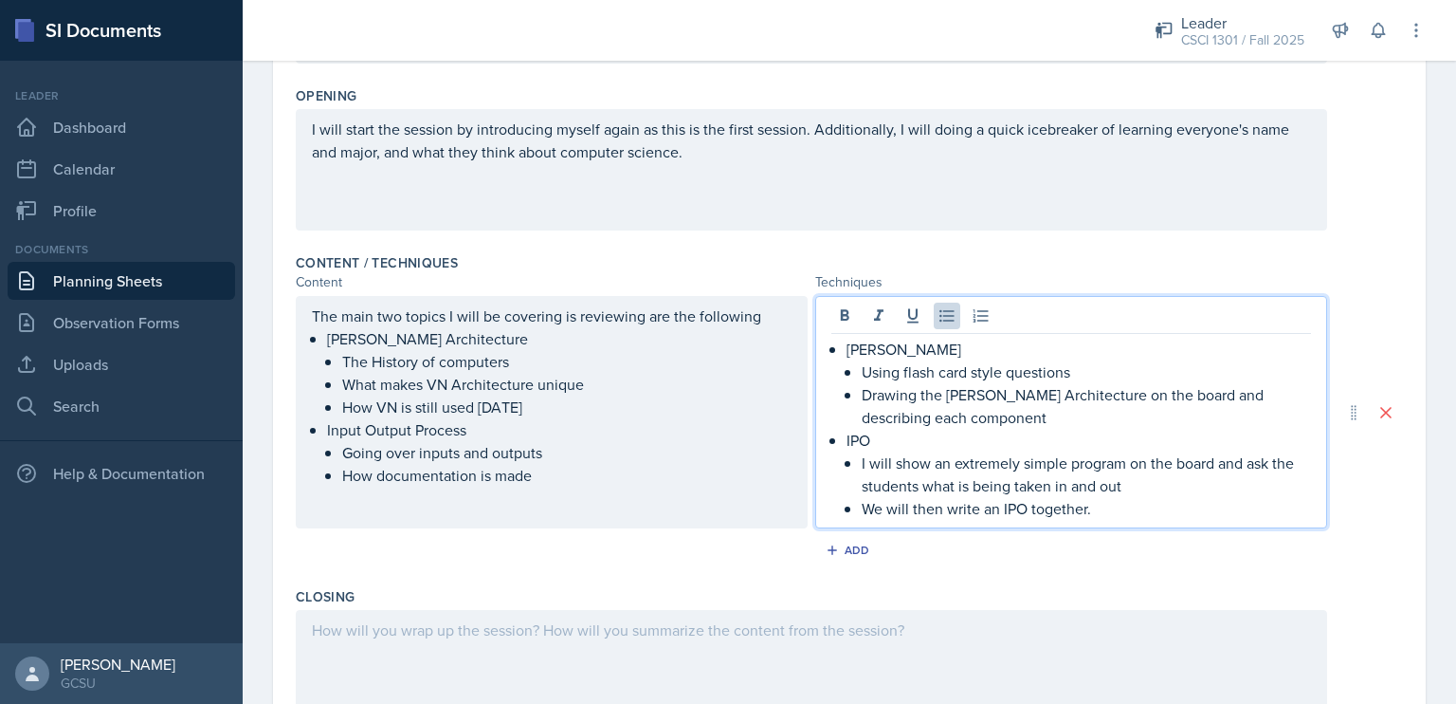
click at [700, 540] on div "Add" at bounding box center [850, 554] width 1108 height 36
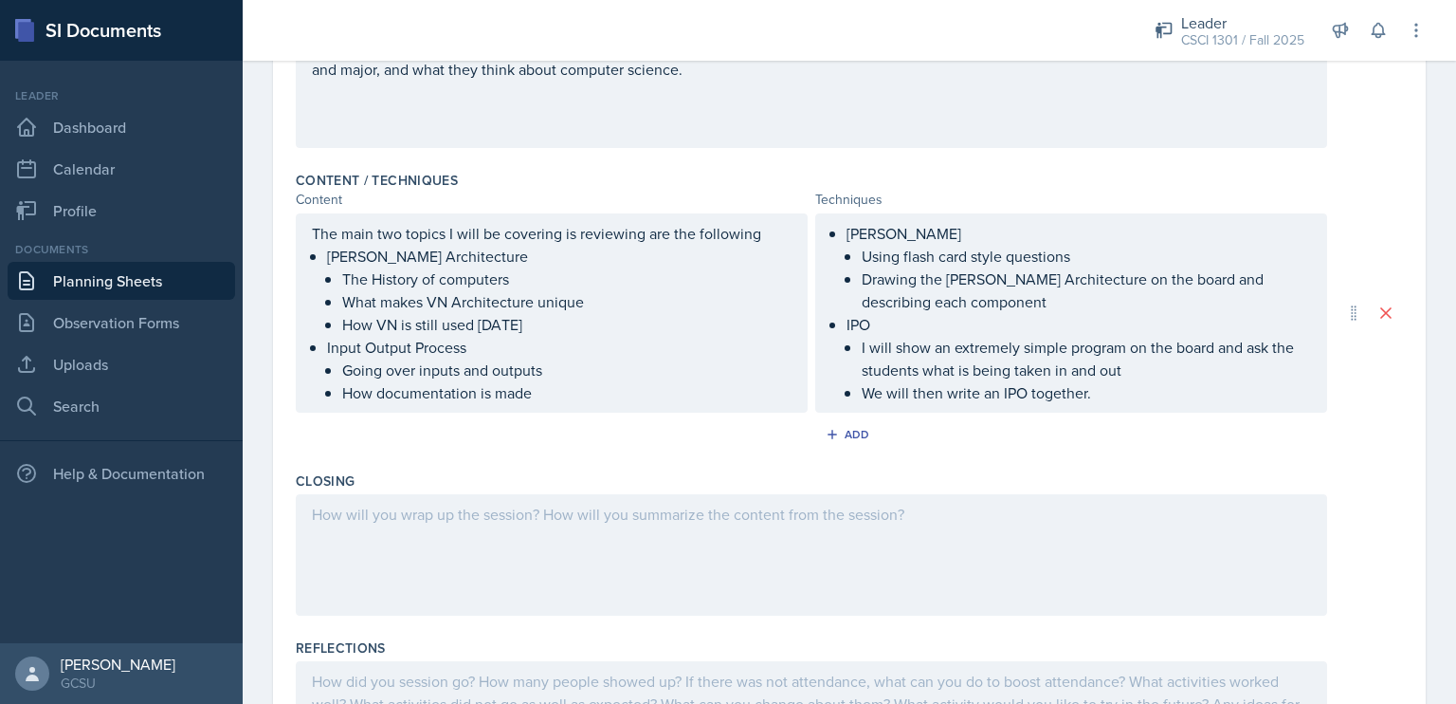
scroll to position [522, 0]
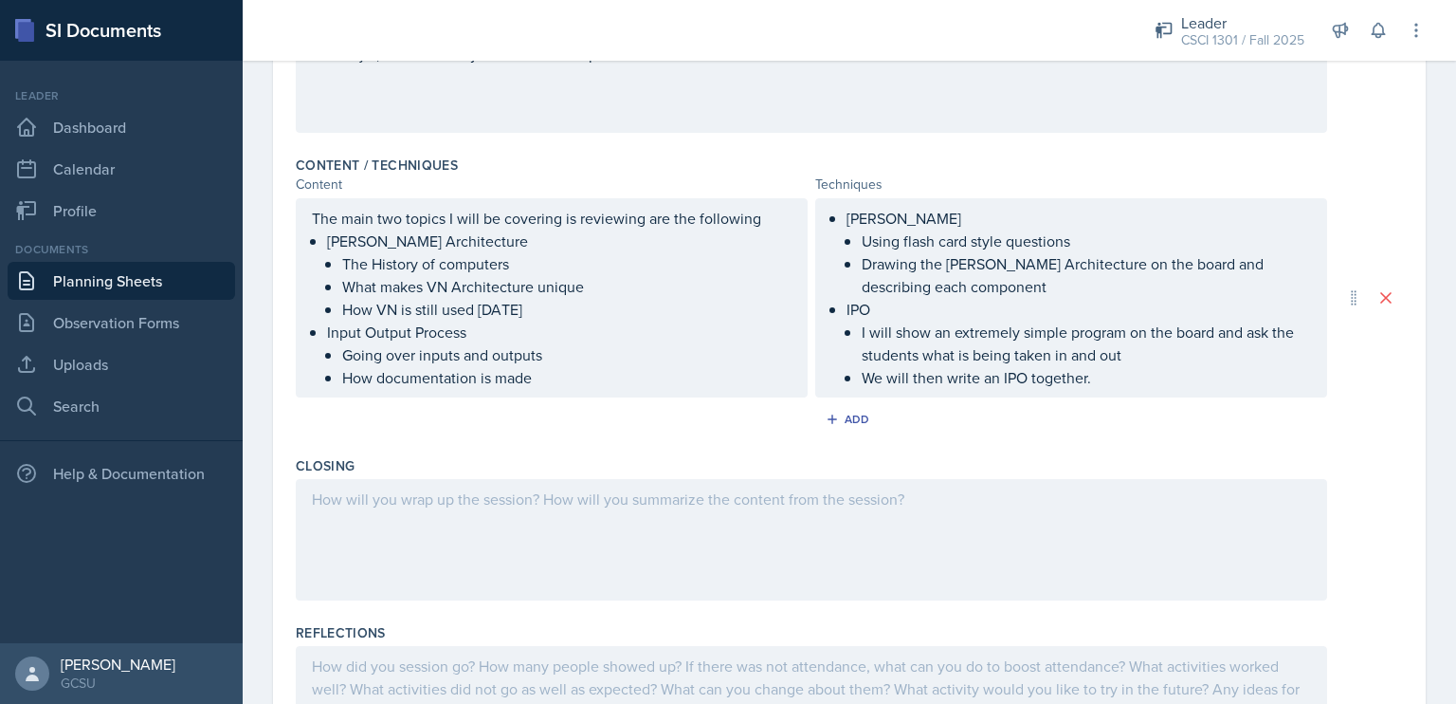
click at [724, 514] on div at bounding box center [812, 539] width 1032 height 121
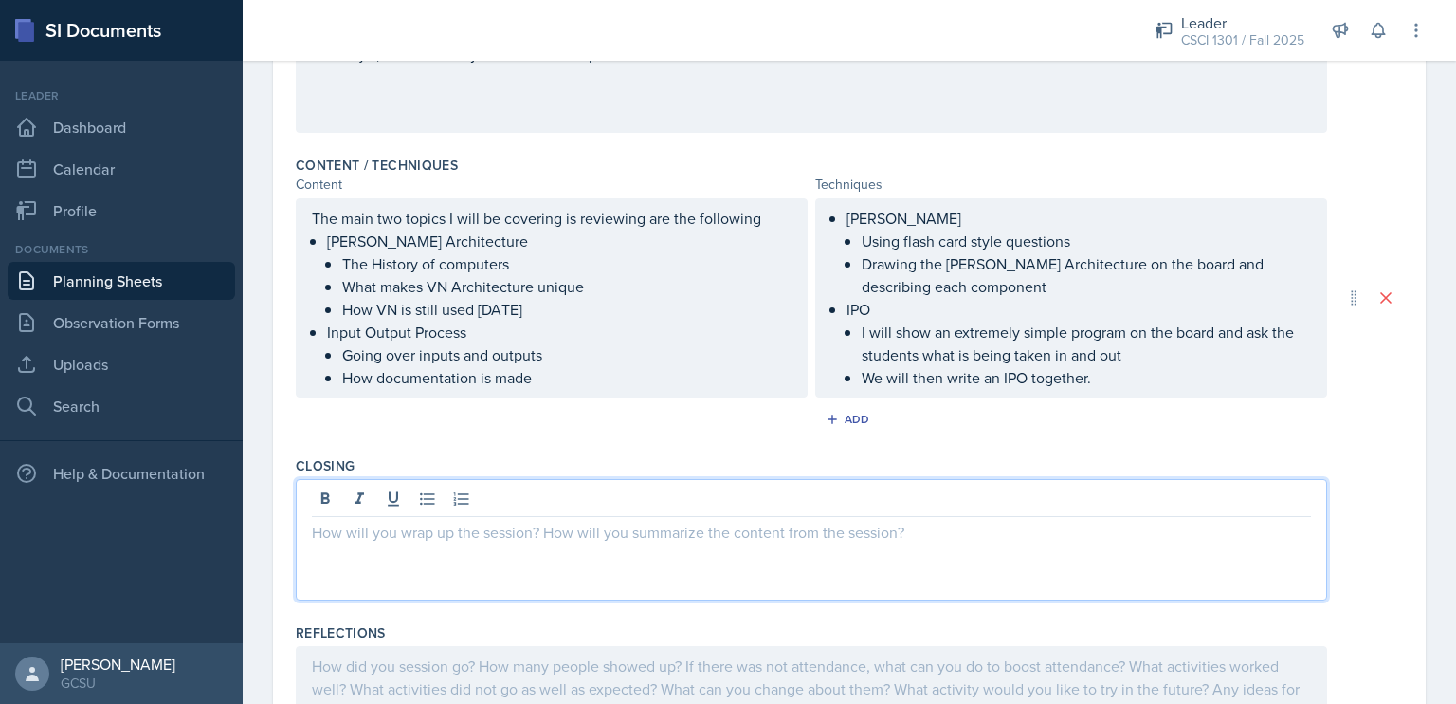
scroll to position [554, 0]
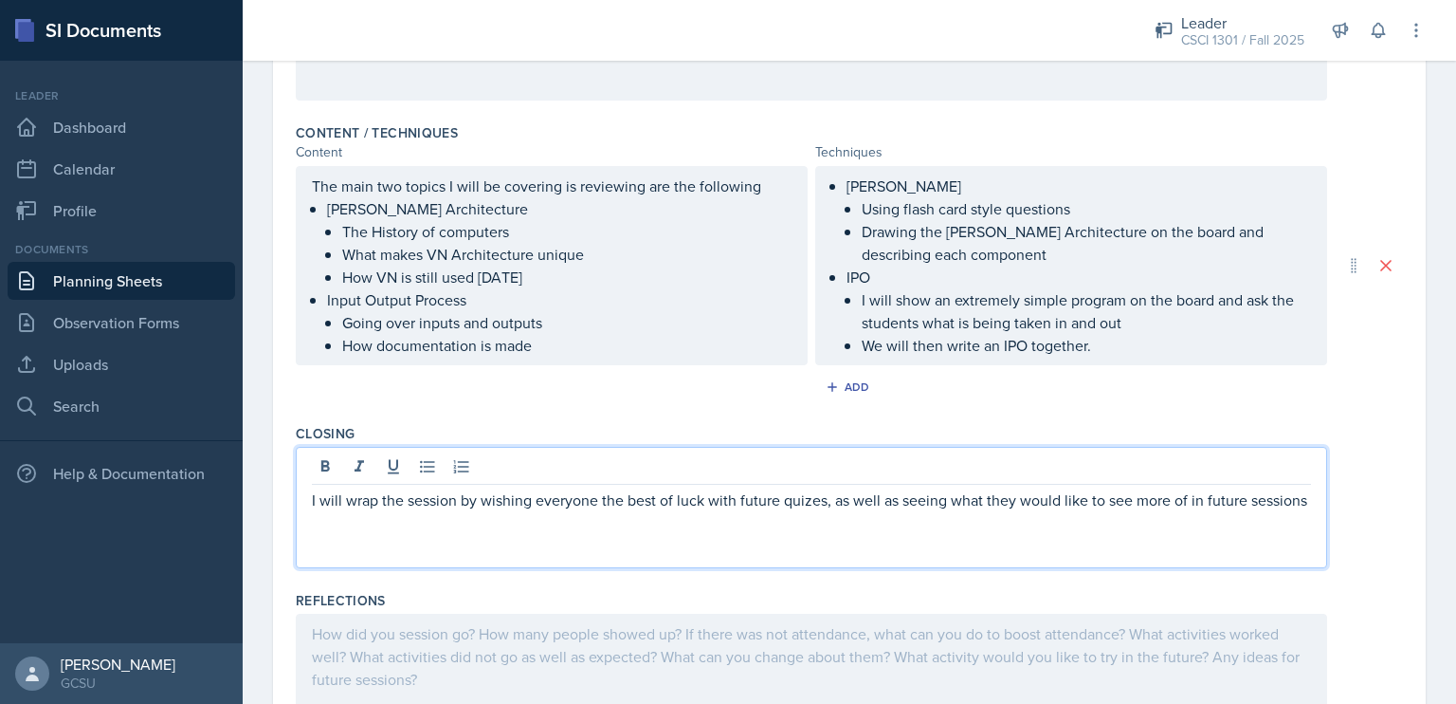
click at [706, 511] on p "I will wrap the session by wishing everyone the best of luck with future quizes…" at bounding box center [811, 499] width 999 height 23
click at [807, 495] on p "I will wrap the session by wishing everyone the best of luck with future quizes…" at bounding box center [811, 499] width 999 height 23
click at [812, 526] on p "I will wrap the session by wishing everyone the best of luck with future quizze…" at bounding box center [811, 511] width 999 height 46
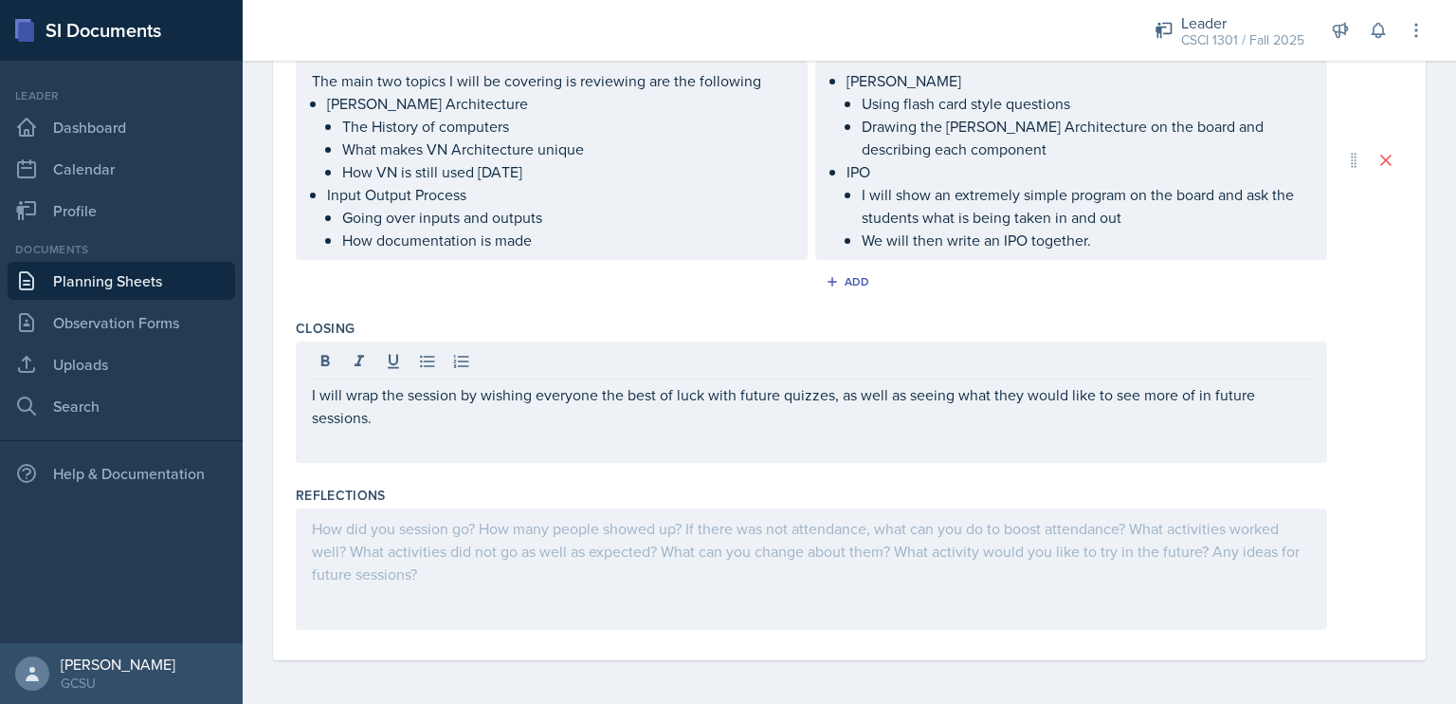
click at [1117, 559] on div at bounding box center [812, 568] width 1032 height 121
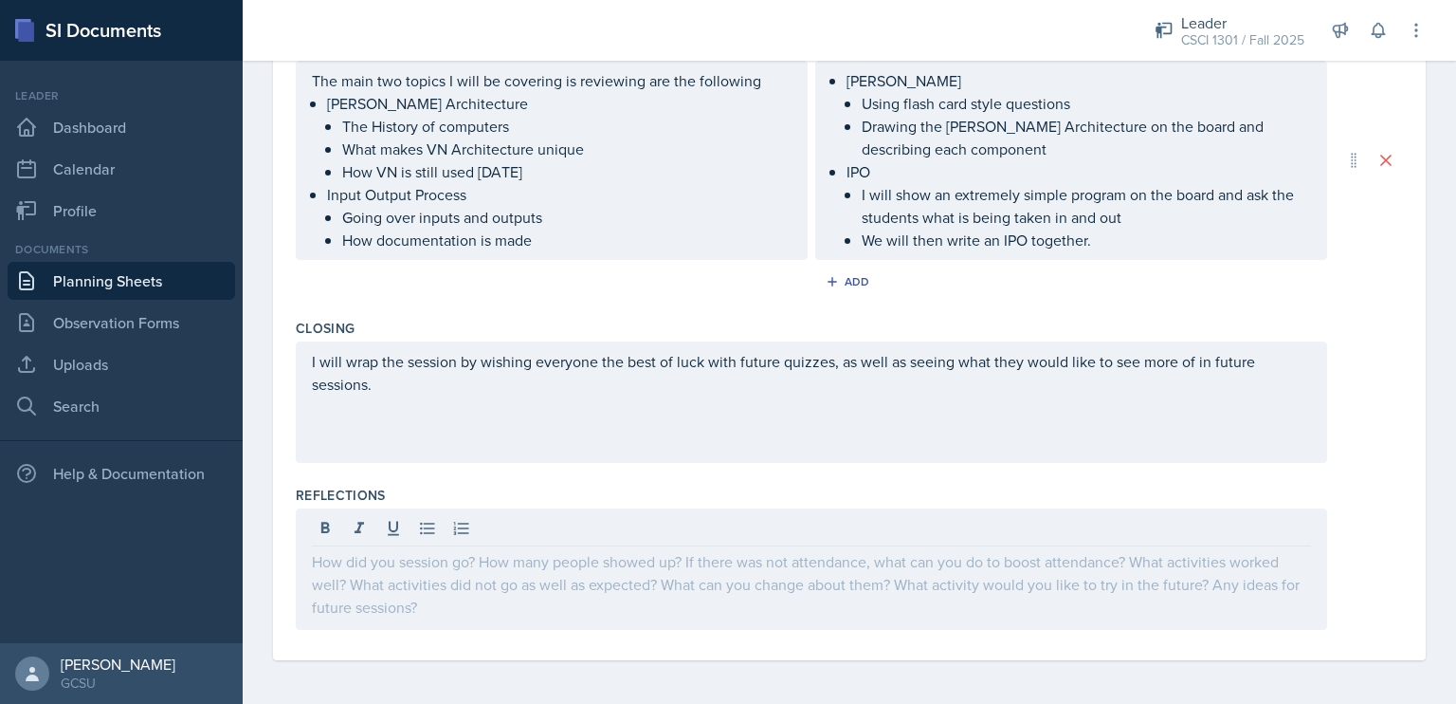
click at [1342, 519] on div at bounding box center [850, 568] width 1108 height 121
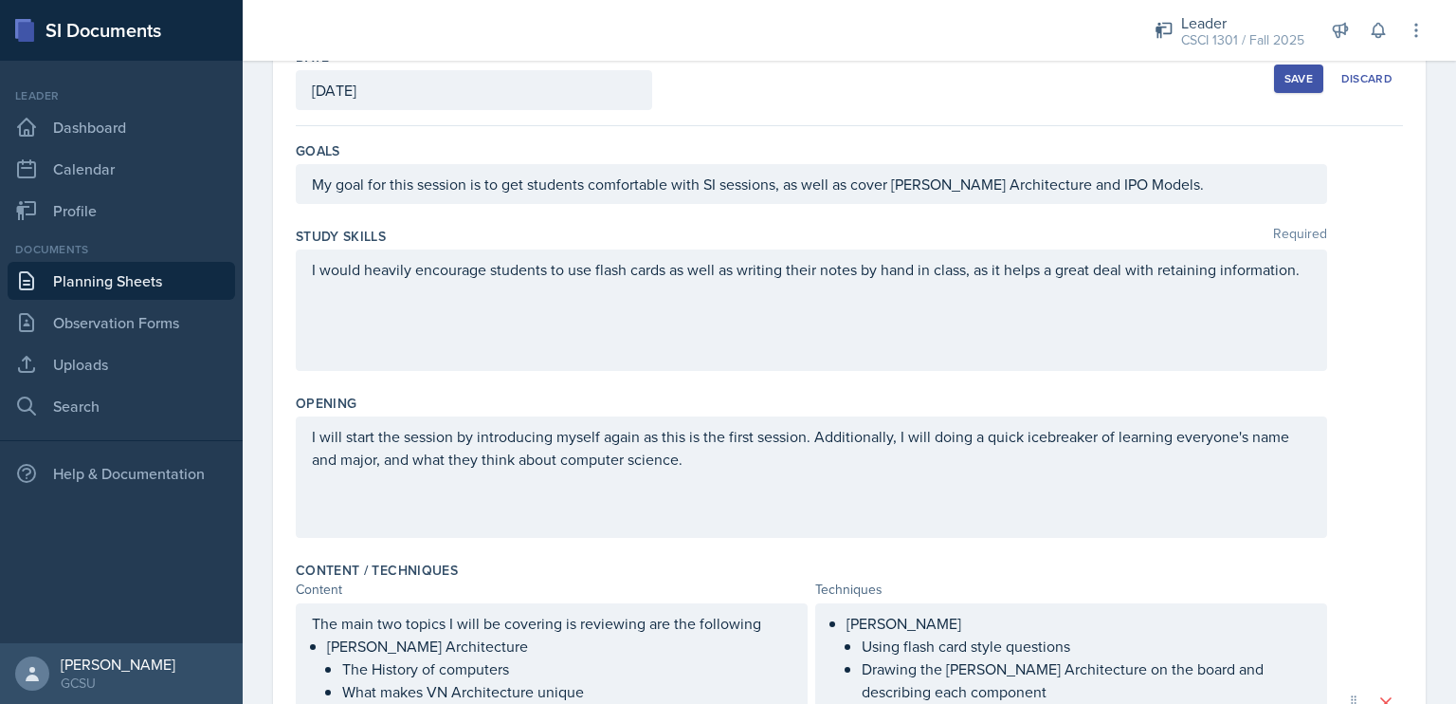
scroll to position [0, 0]
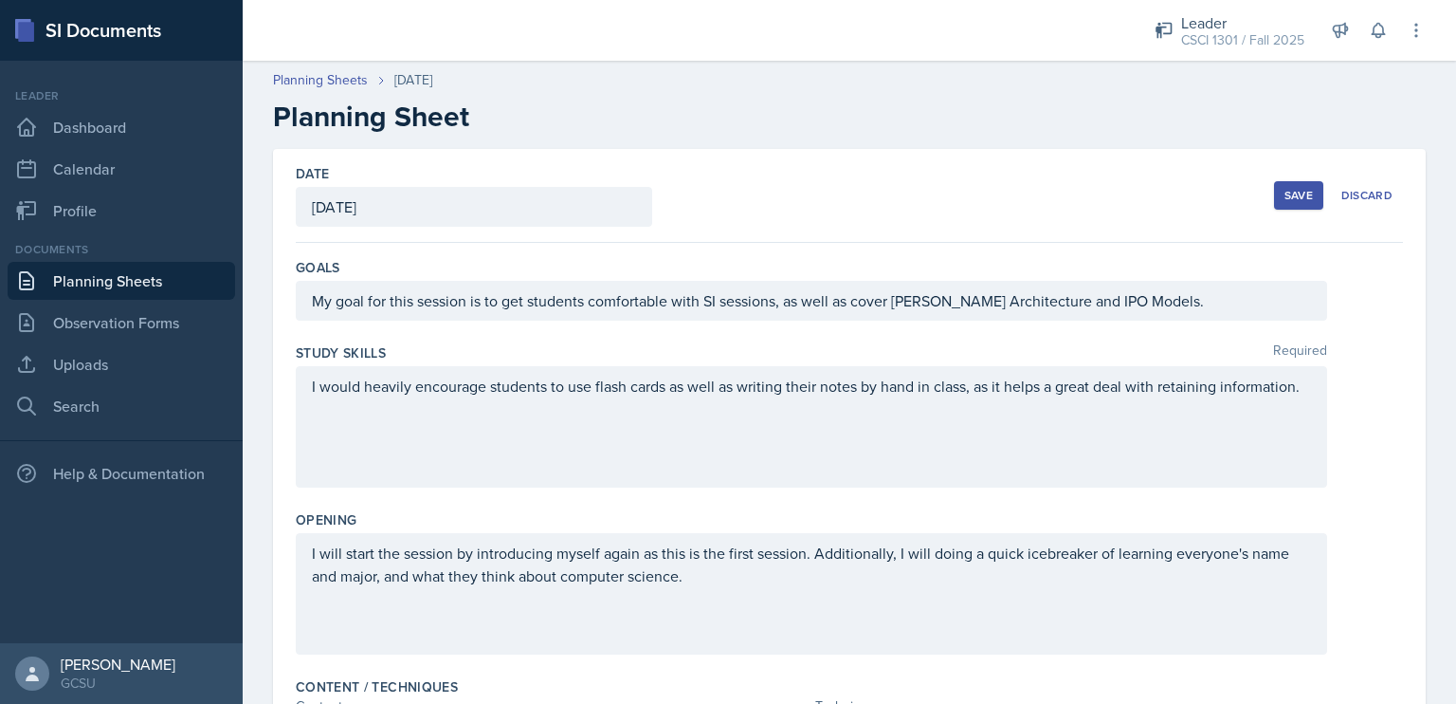
click at [1295, 202] on div "Save" at bounding box center [1299, 195] width 28 height 15
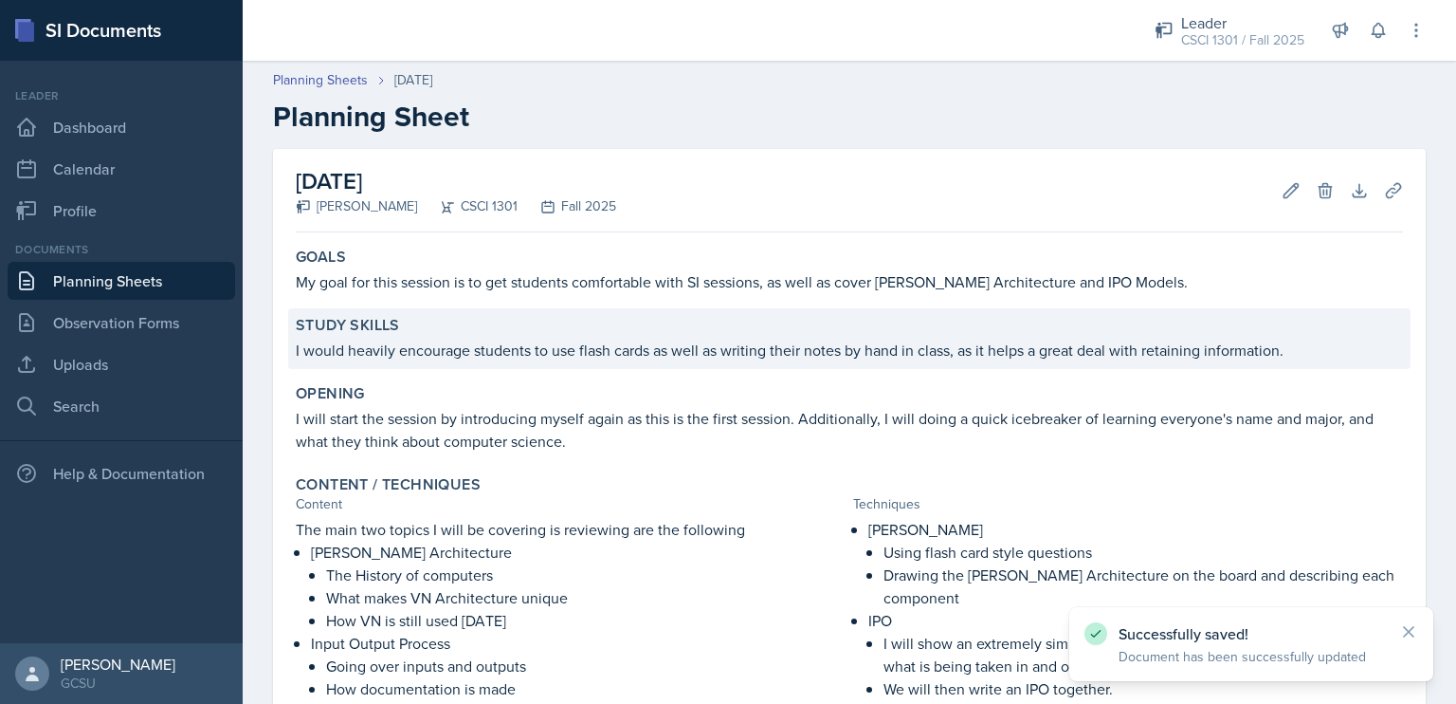
scroll to position [288, 0]
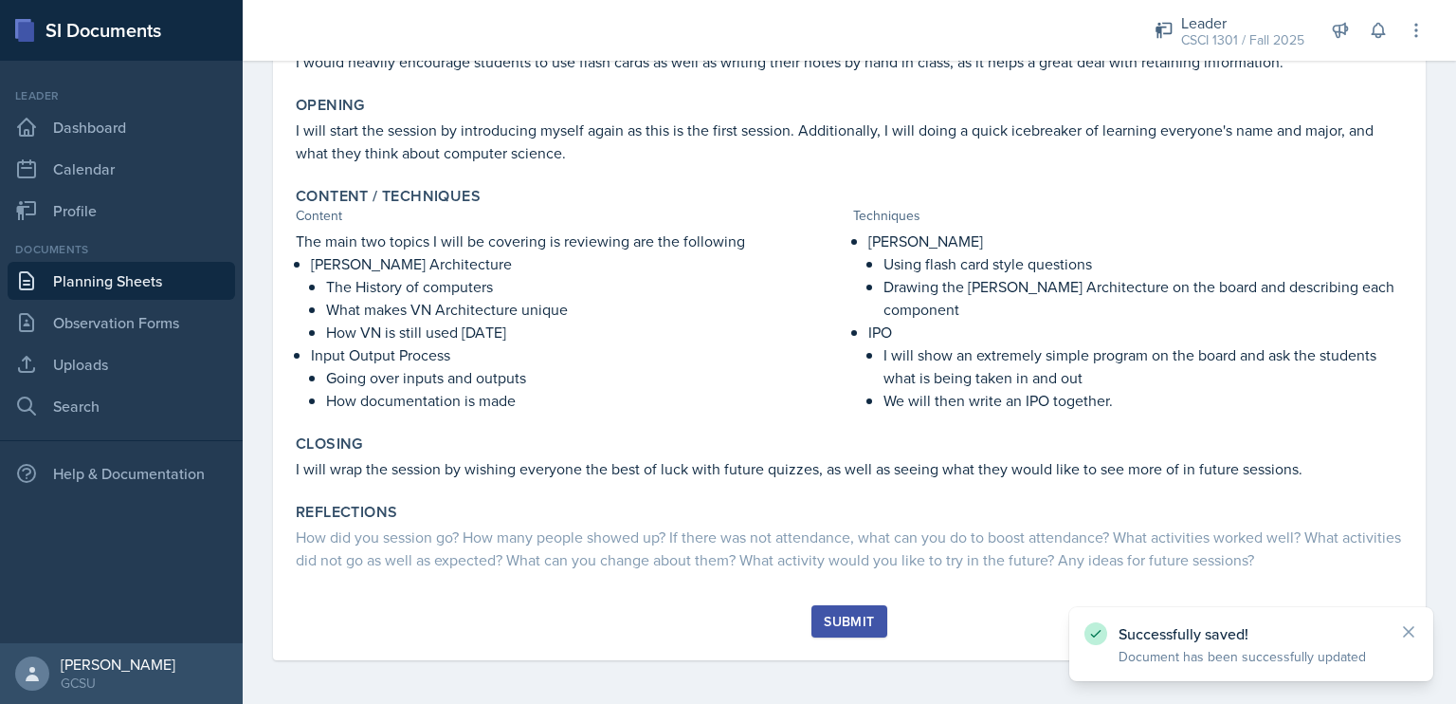
click at [837, 617] on div "Submit" at bounding box center [849, 621] width 50 height 15
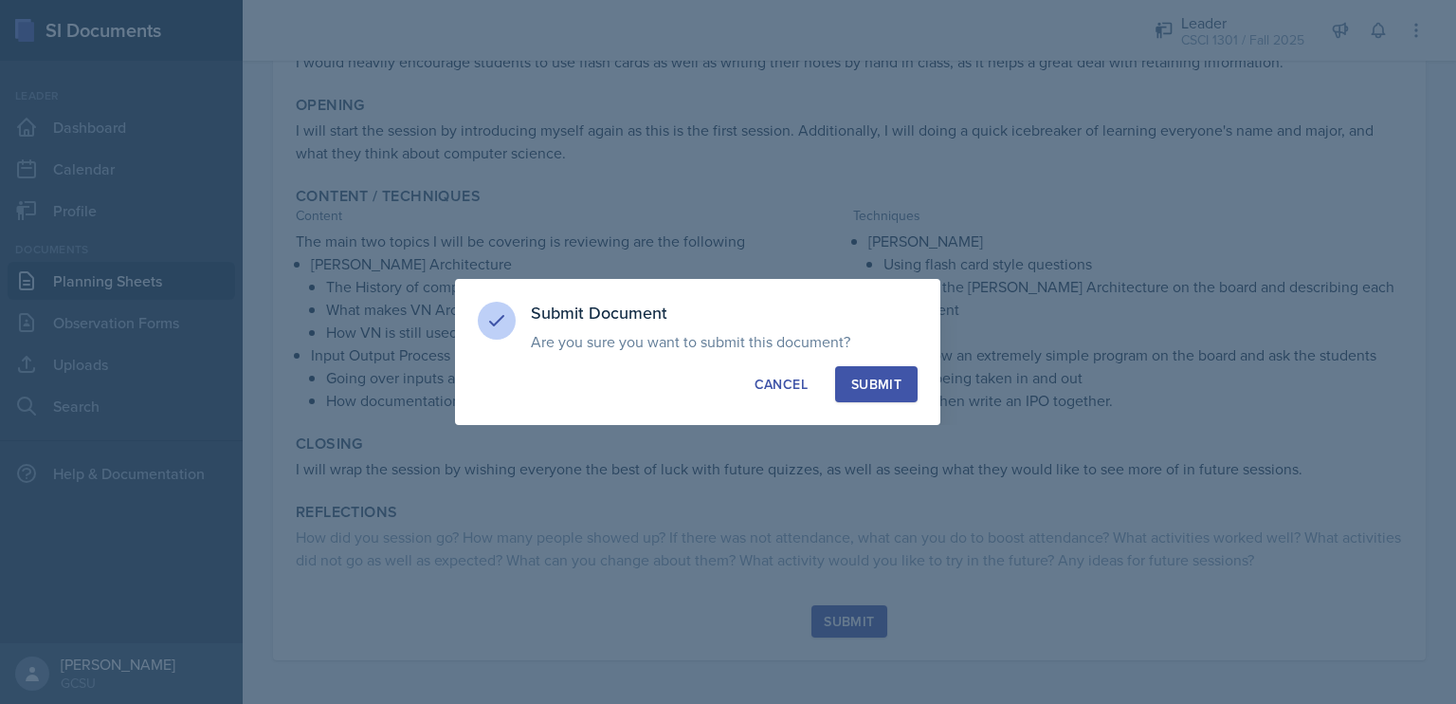
click at [891, 391] on div "Submit" at bounding box center [877, 384] width 50 height 19
